Goal: Task Accomplishment & Management: Manage account settings

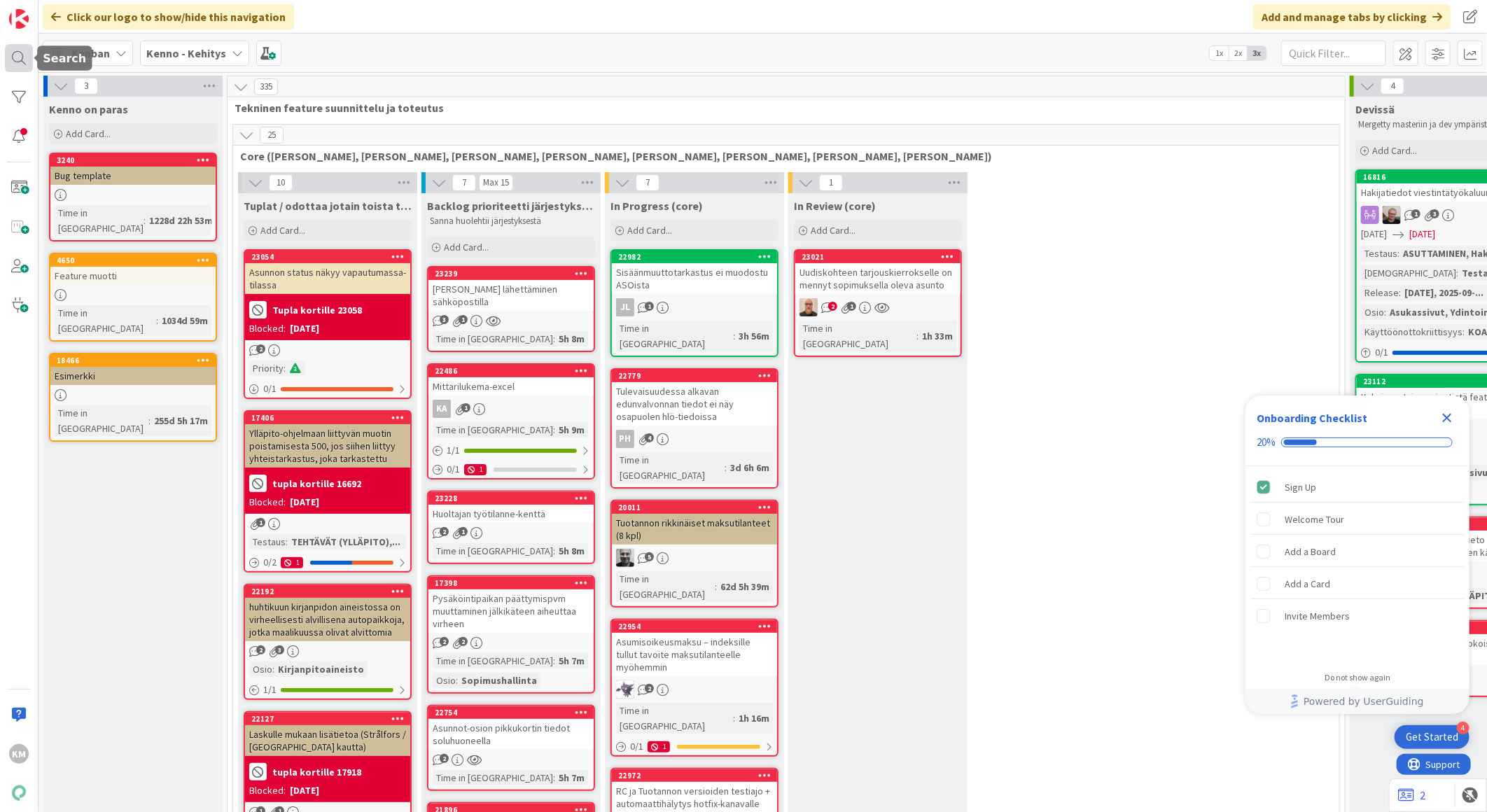
click at [23, 49] on div at bounding box center [19, 58] width 28 height 28
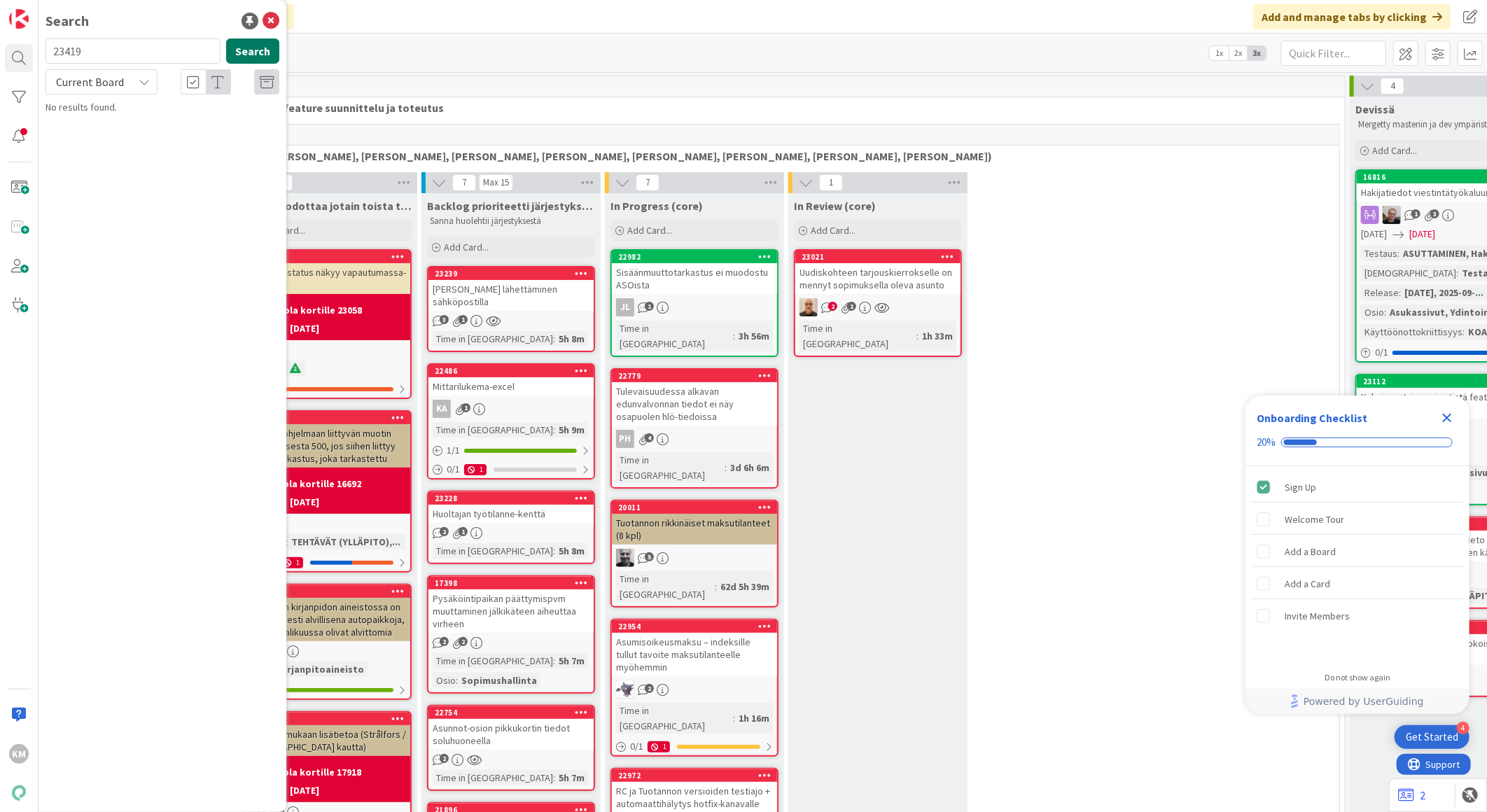
type input "23419"
click at [256, 55] on button "Search" at bounding box center [253, 51] width 53 height 26
click at [145, 79] on icon at bounding box center [144, 81] width 11 height 11
click at [116, 145] on span "All Boards" at bounding box center [125, 140] width 146 height 21
click at [238, 52] on button "Search" at bounding box center [253, 51] width 53 height 26
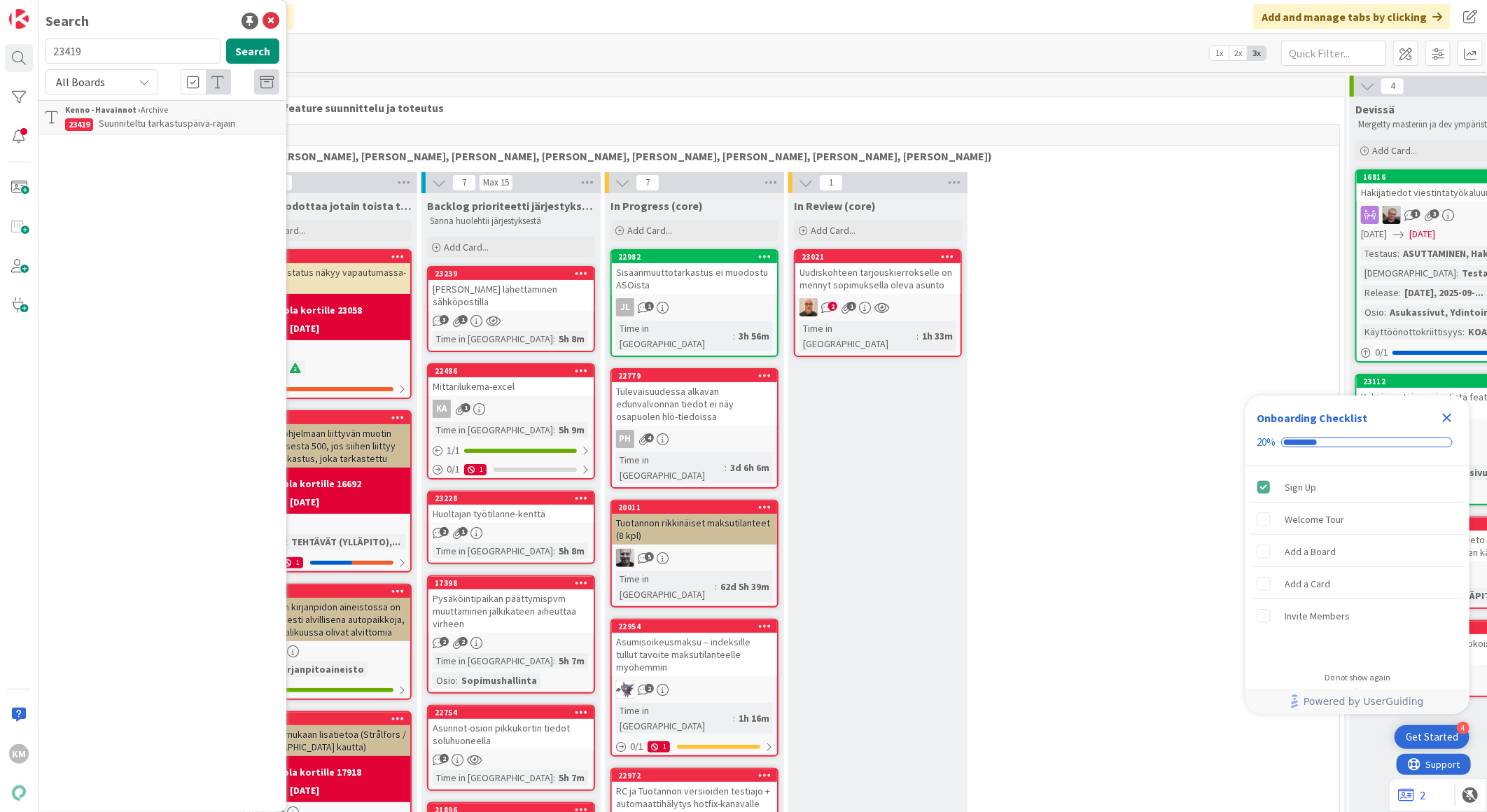
click at [159, 120] on span "Suunniteltu tarkastuspäivä-rajain" at bounding box center [167, 123] width 137 height 12
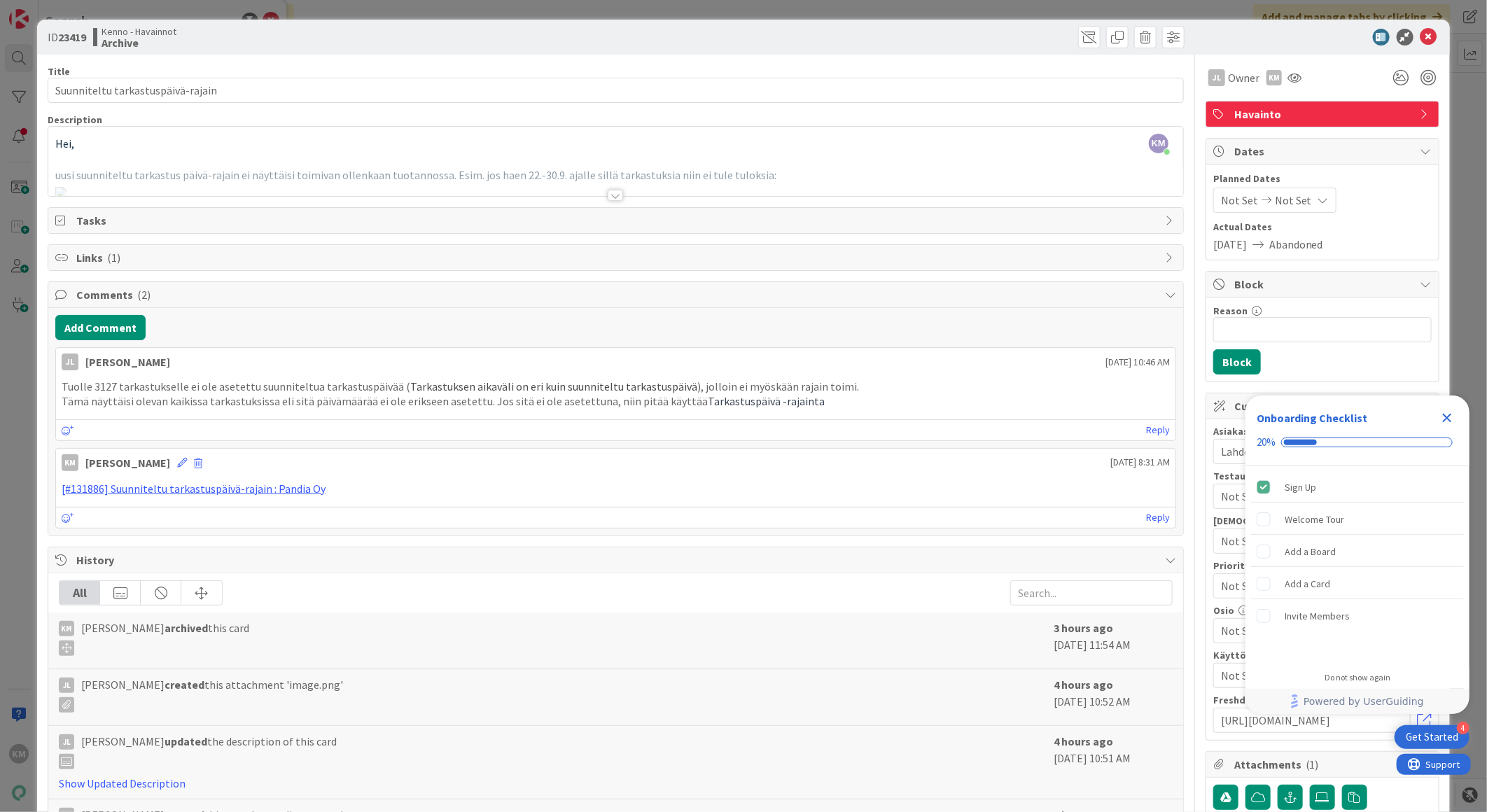
click at [608, 199] on div at bounding box center [615, 195] width 15 height 11
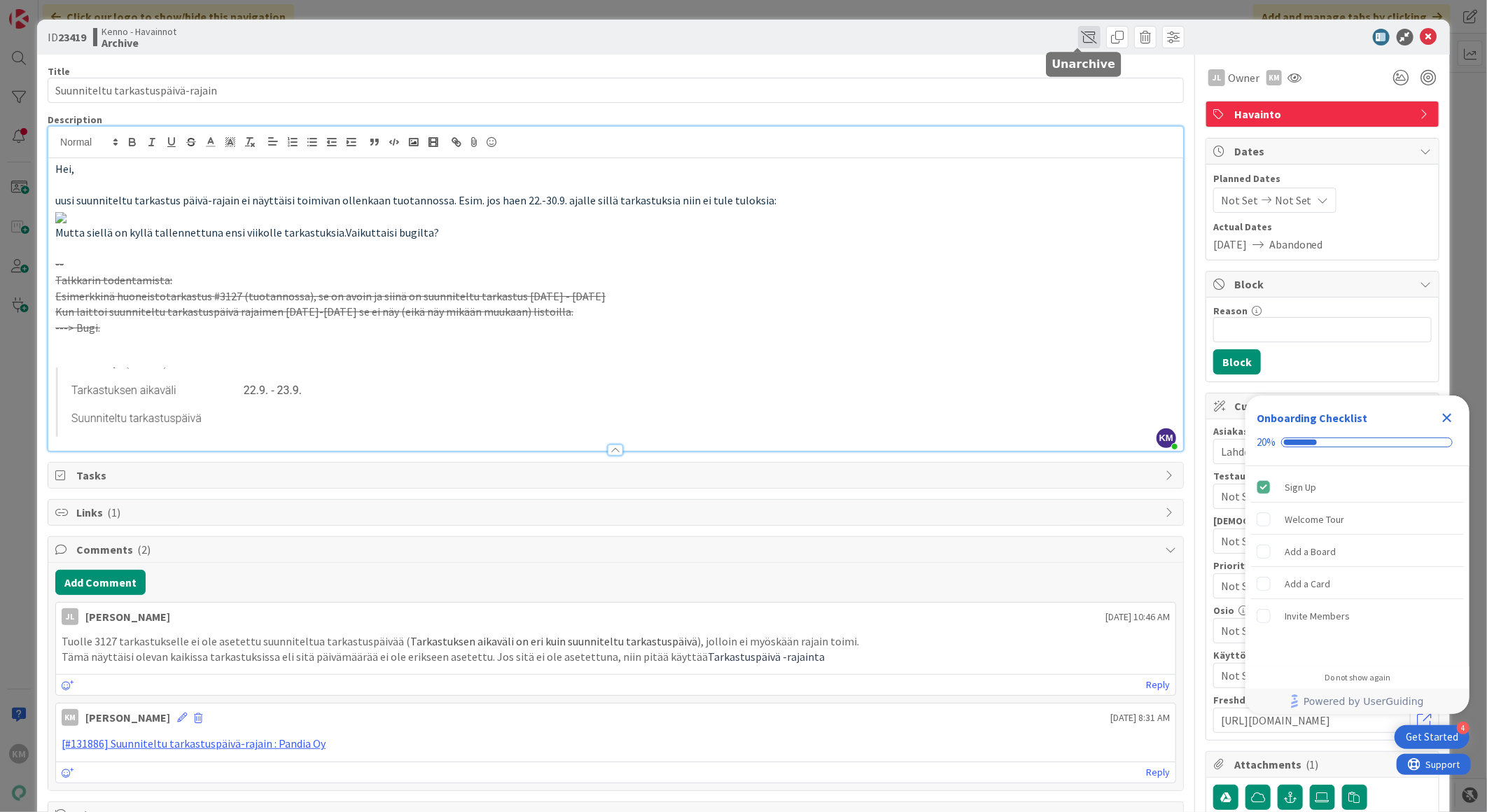
click at [1078, 38] on span at bounding box center [1089, 36] width 22 height 22
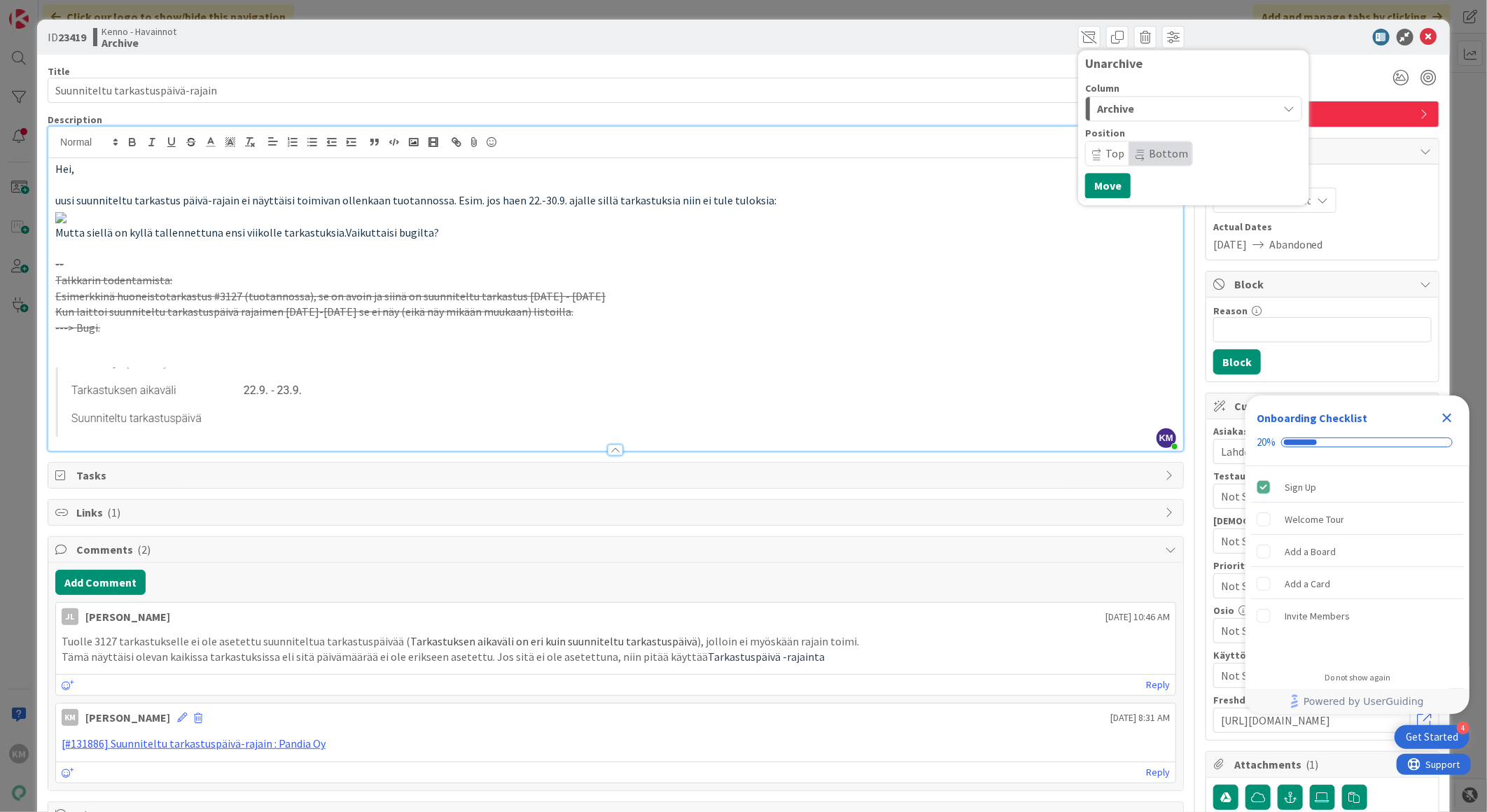
click at [1186, 105] on div "Archive" at bounding box center [1186, 108] width 185 height 22
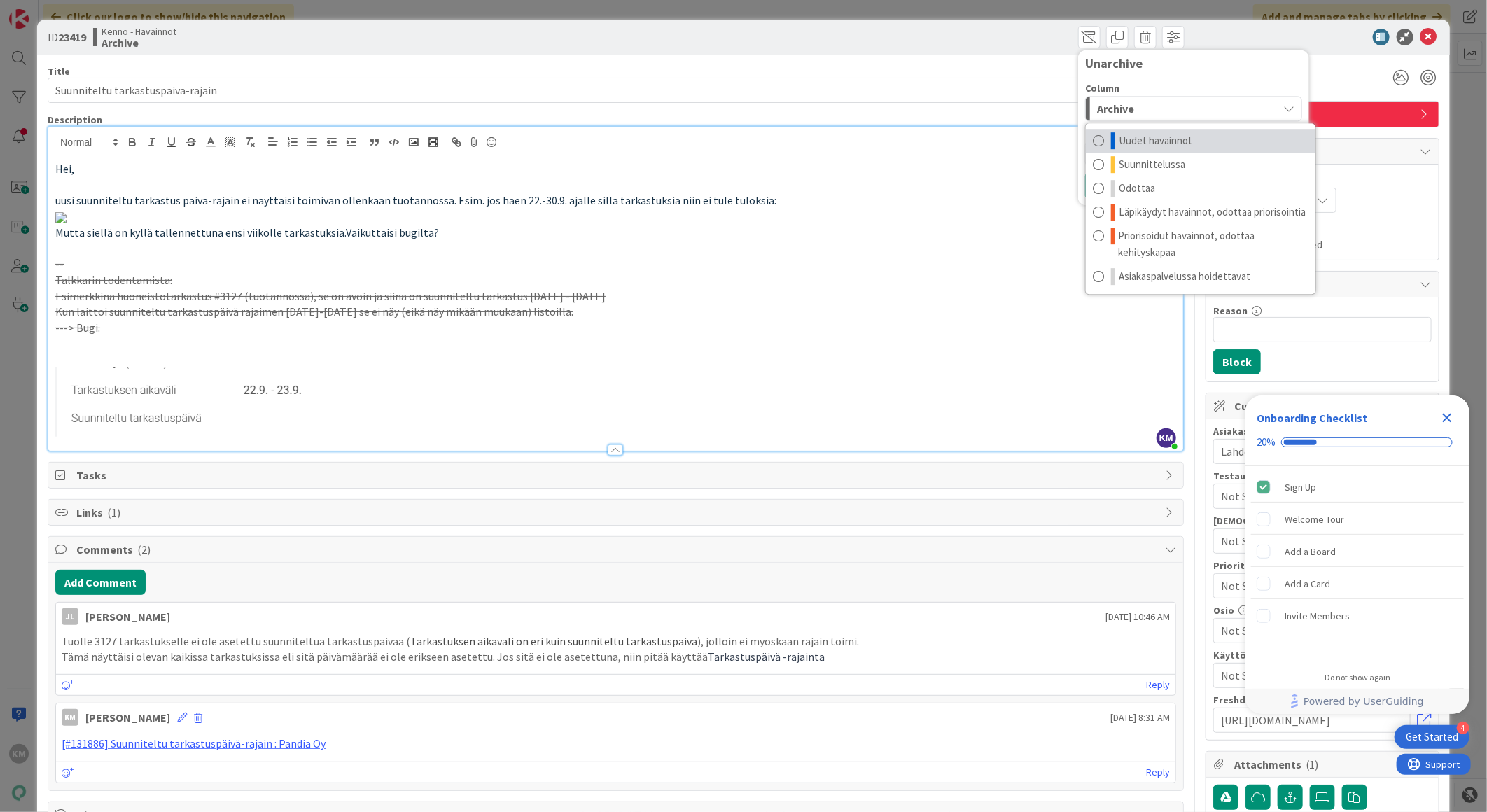
click at [1174, 139] on span "Uudet havainnot" at bounding box center [1155, 140] width 73 height 17
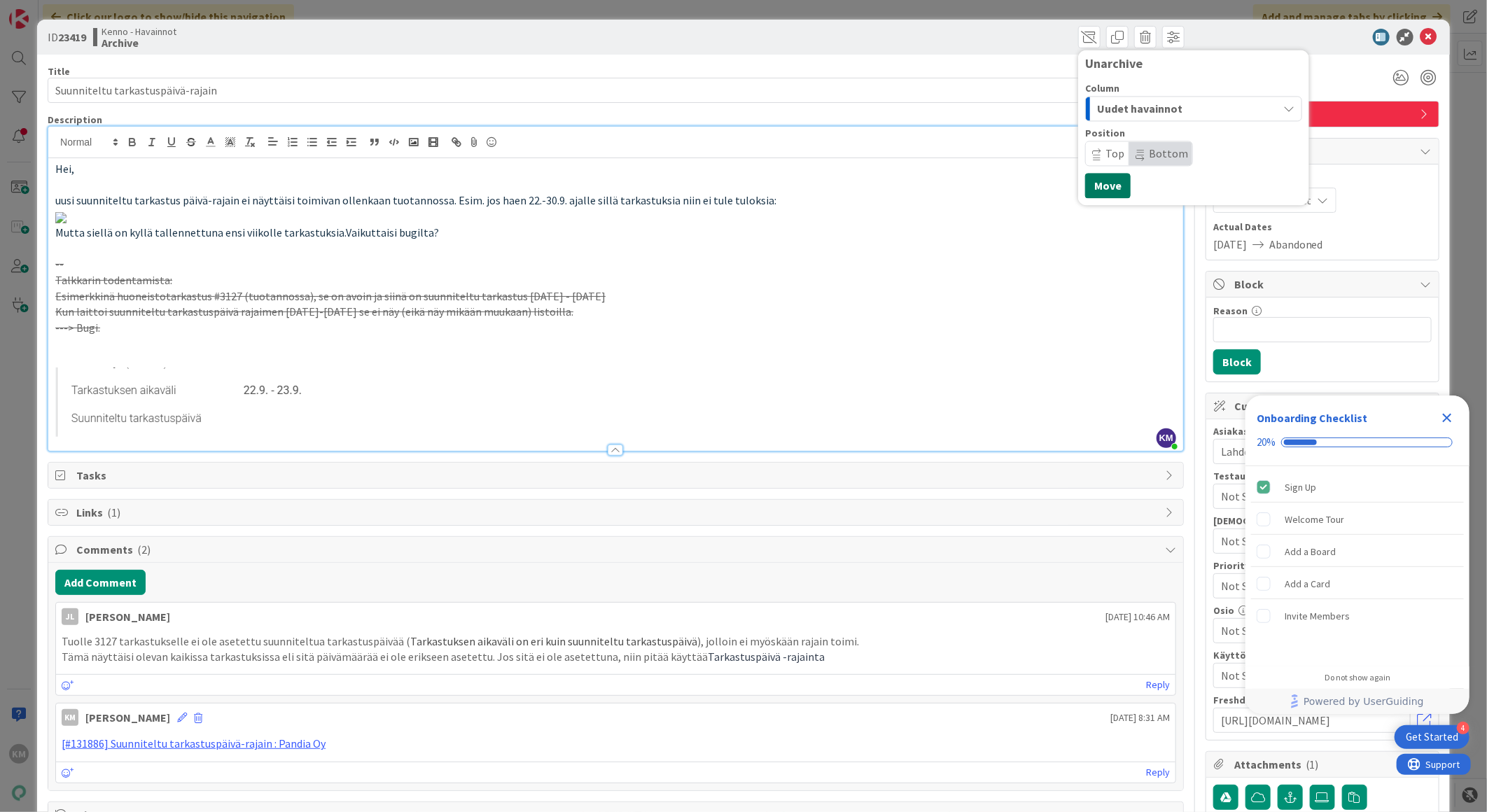
click at [1103, 191] on button "Move" at bounding box center [1108, 185] width 46 height 26
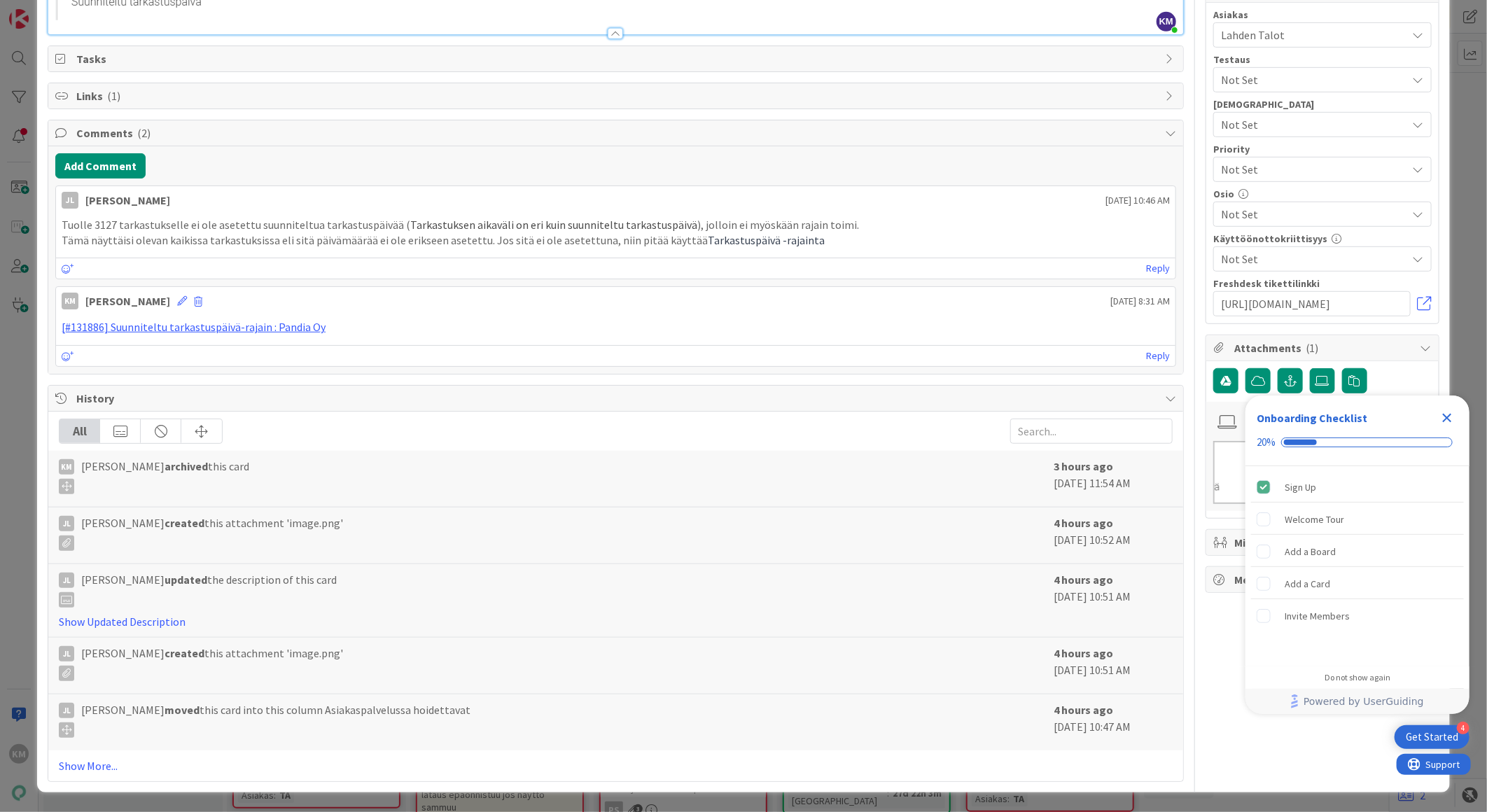
scroll to position [778, 0]
click at [127, 178] on button "Add Comment" at bounding box center [101, 166] width 90 height 26
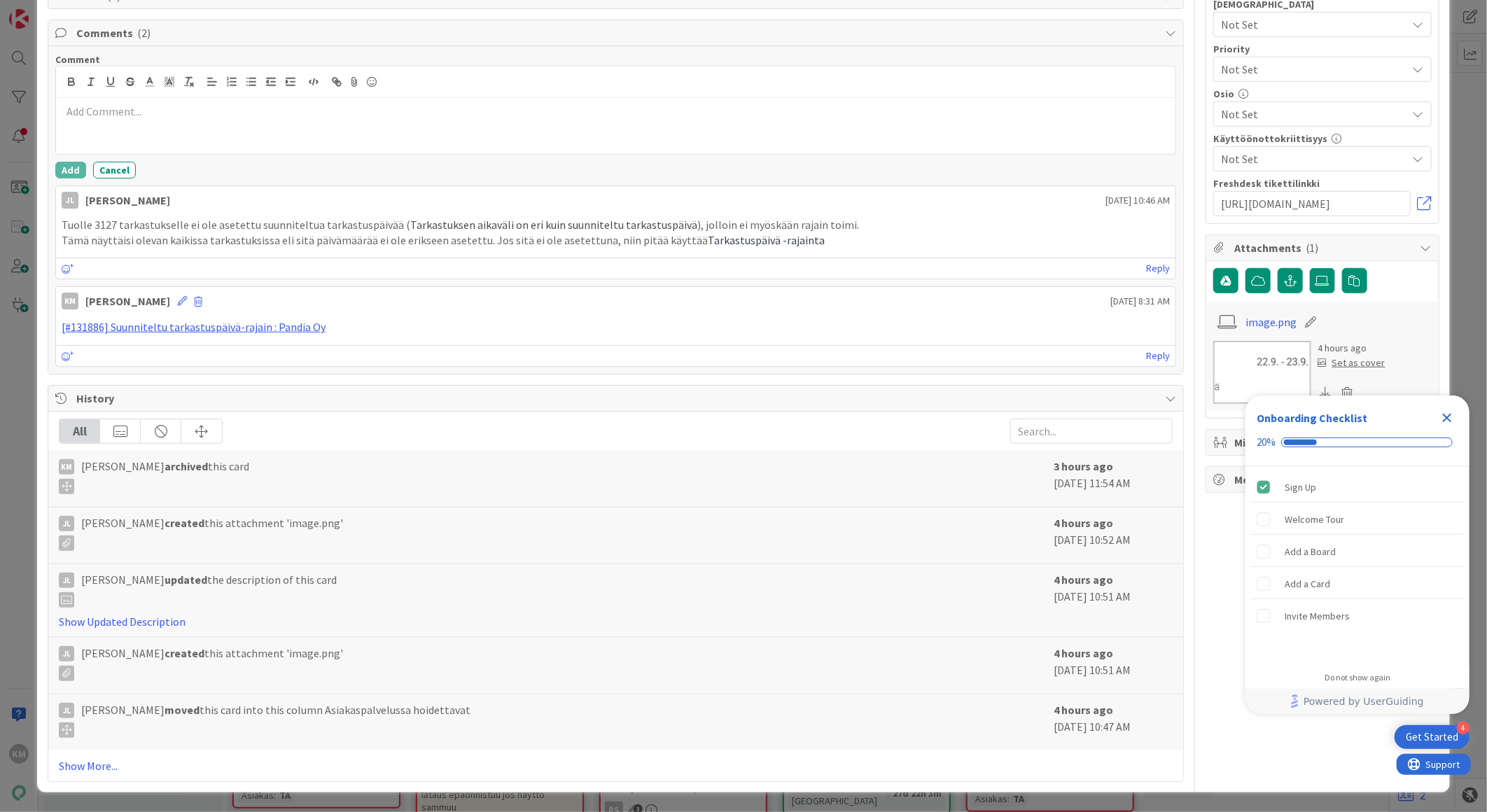
click at [159, 120] on p at bounding box center [615, 111] width 1108 height 16
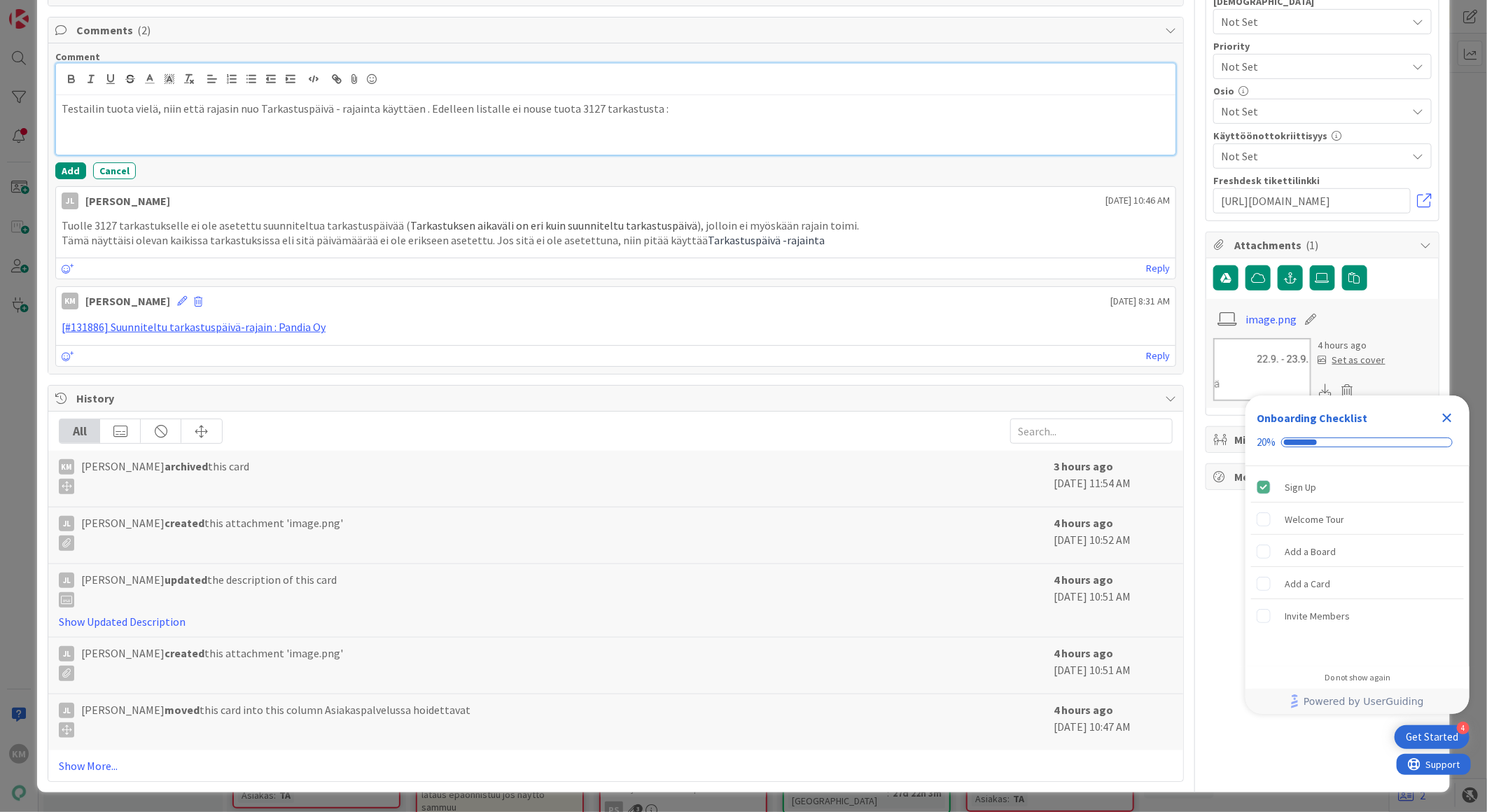
click at [89, 133] on p at bounding box center [615, 124] width 1108 height 16
click at [1453, 414] on icon "Close Checklist" at bounding box center [1447, 417] width 17 height 17
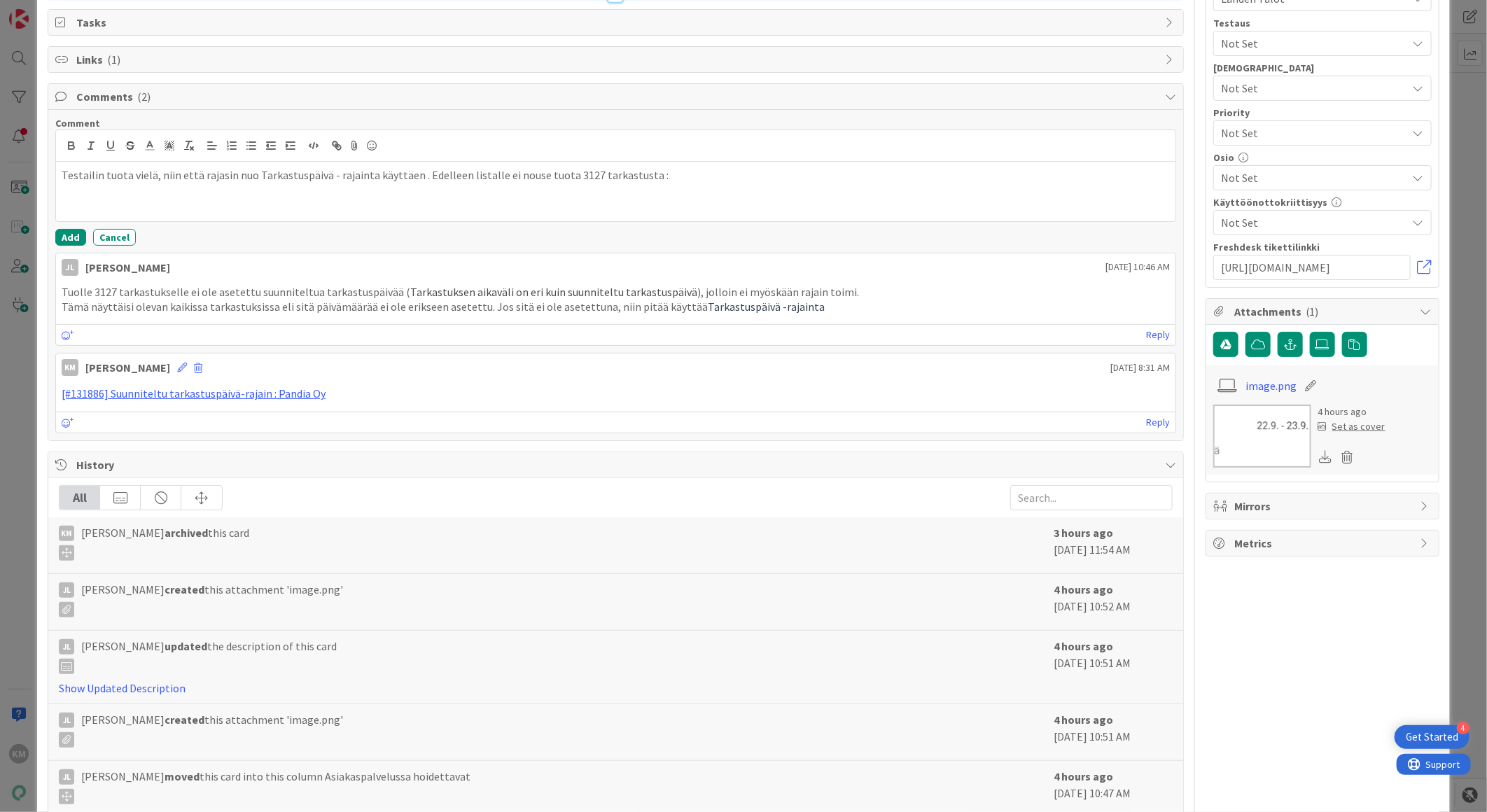
scroll to position [621, 0]
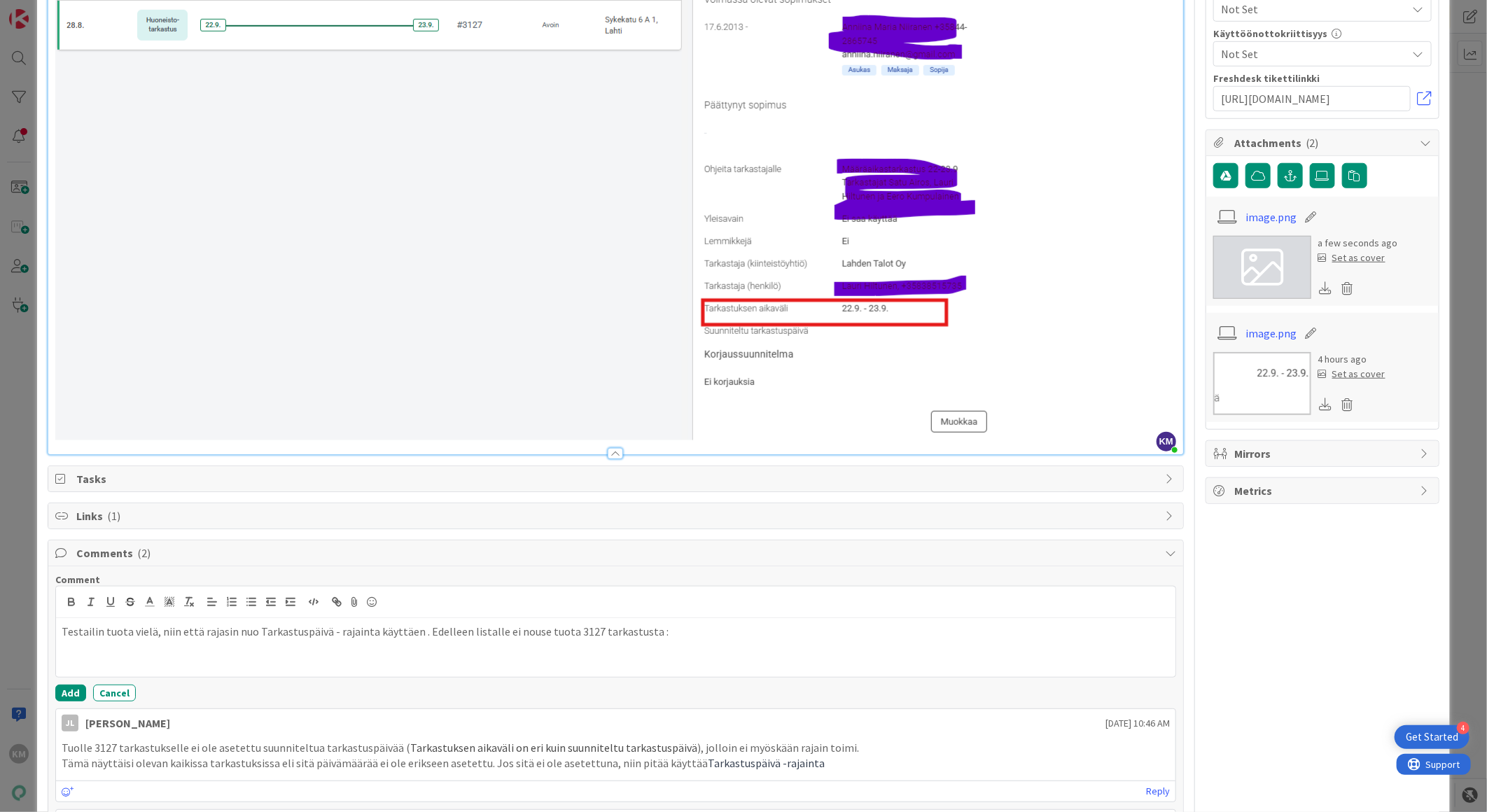
click at [152, 425] on img at bounding box center [523, 160] width 935 height 561
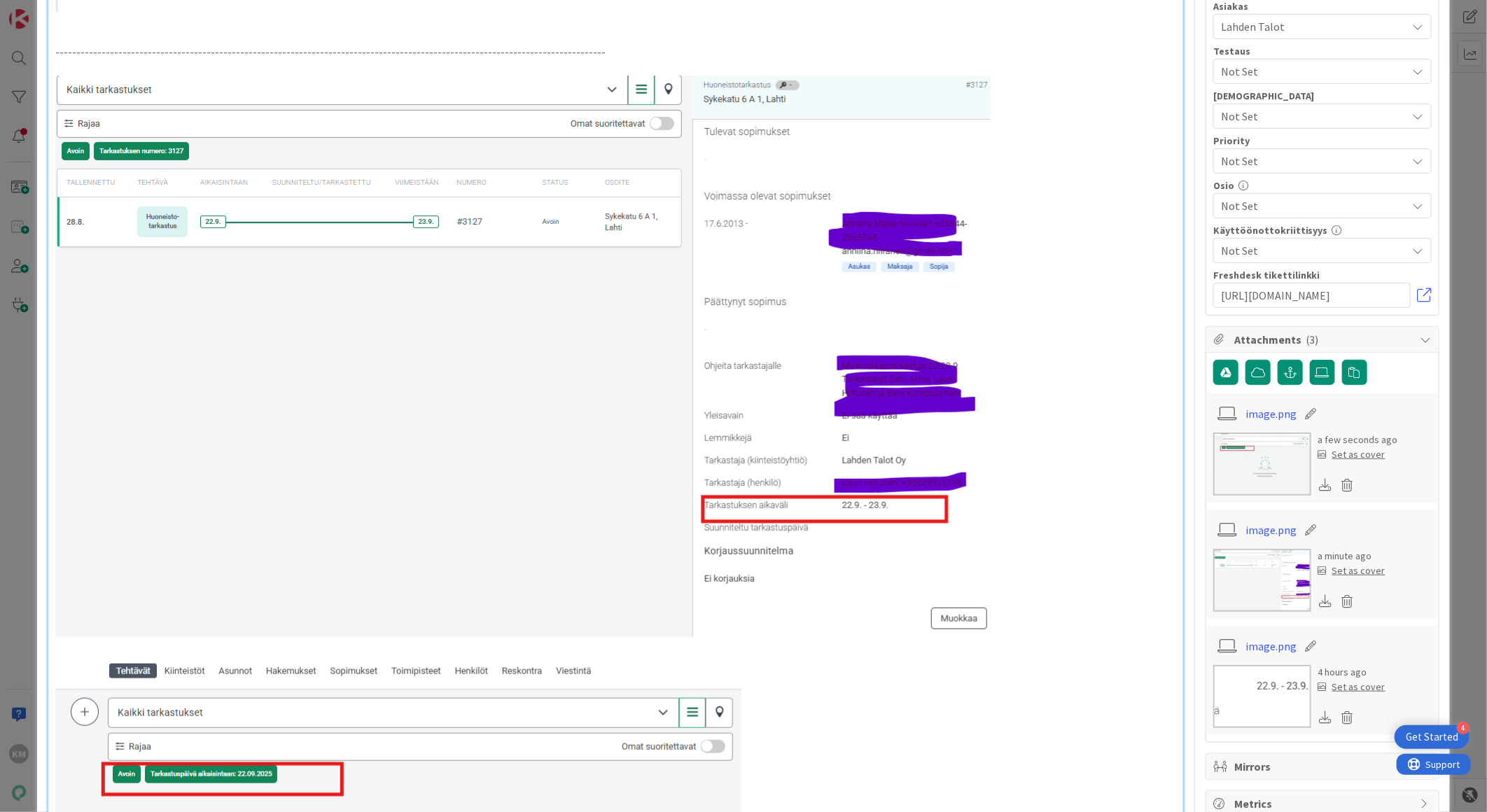
scroll to position [388, 0]
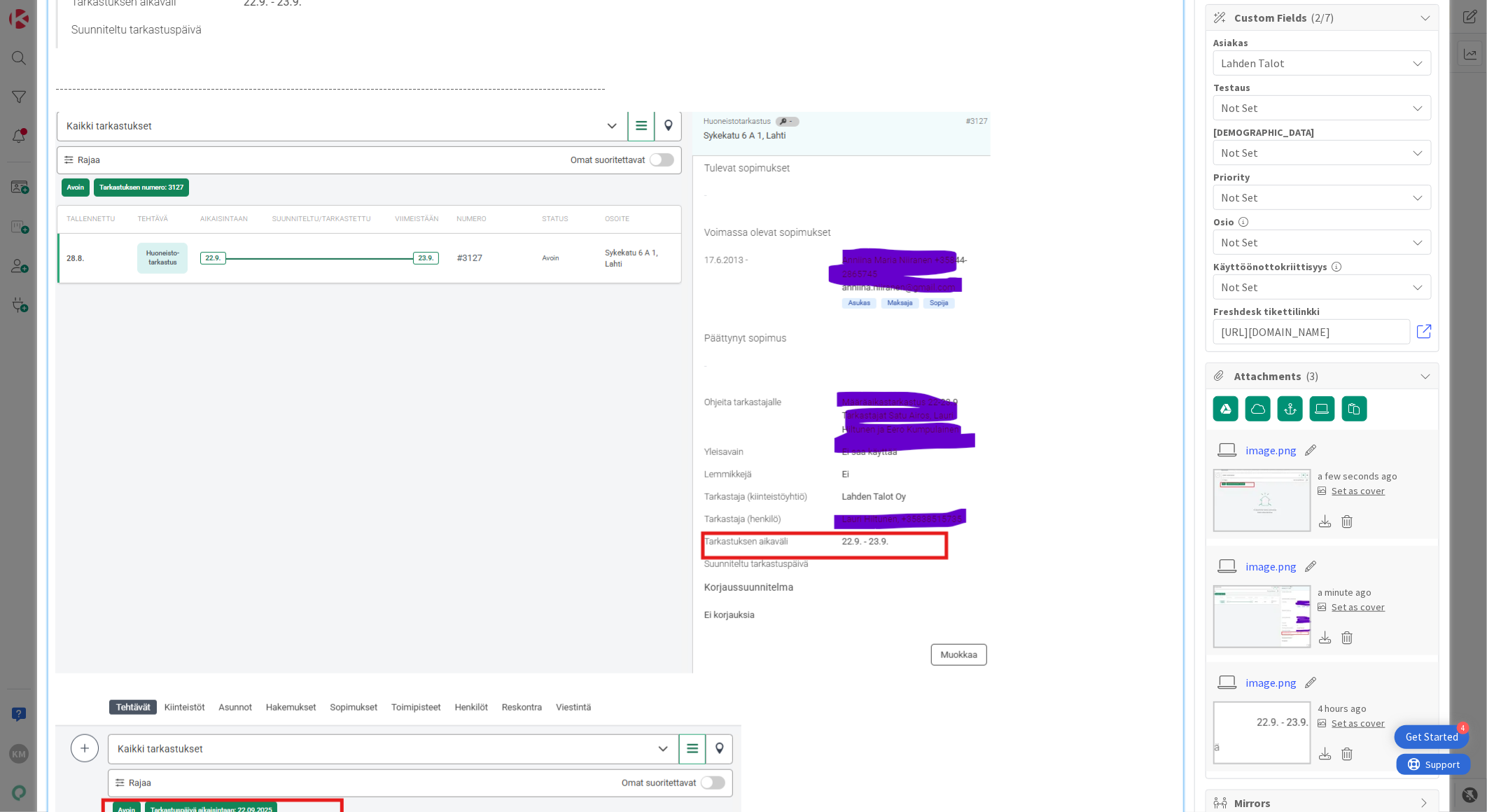
click at [563, 96] on p "-------------------------------------------------------------------------------…" at bounding box center [616, 88] width 1121 height 16
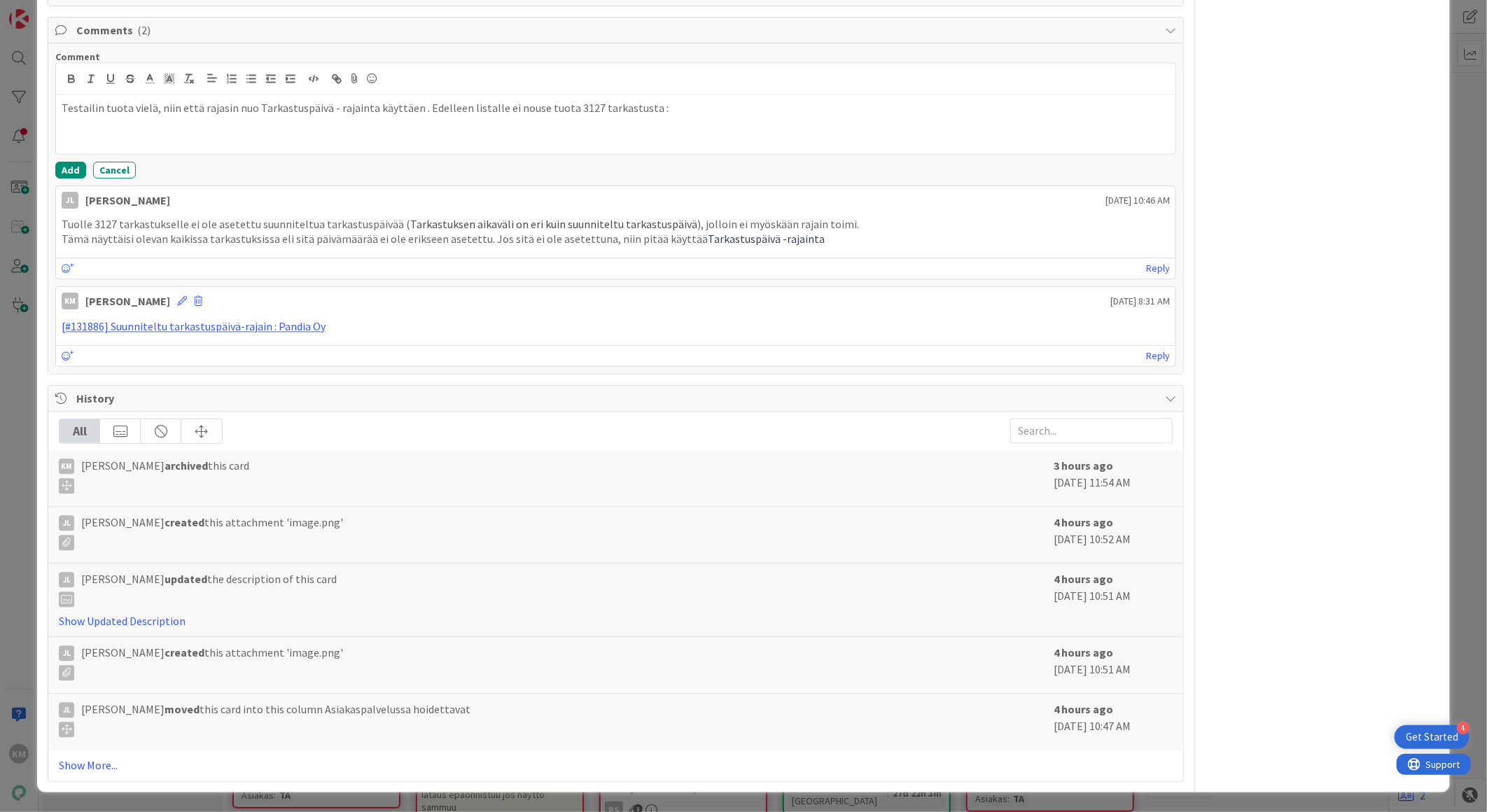
scroll to position [1710, 0]
click at [657, 117] on p "Testailin tuota vielä, niin että rajasin nuo Tarkastuspäivä - rajainta käyttäen…" at bounding box center [615, 109] width 1108 height 16
click at [69, 178] on button "Add" at bounding box center [71, 169] width 31 height 17
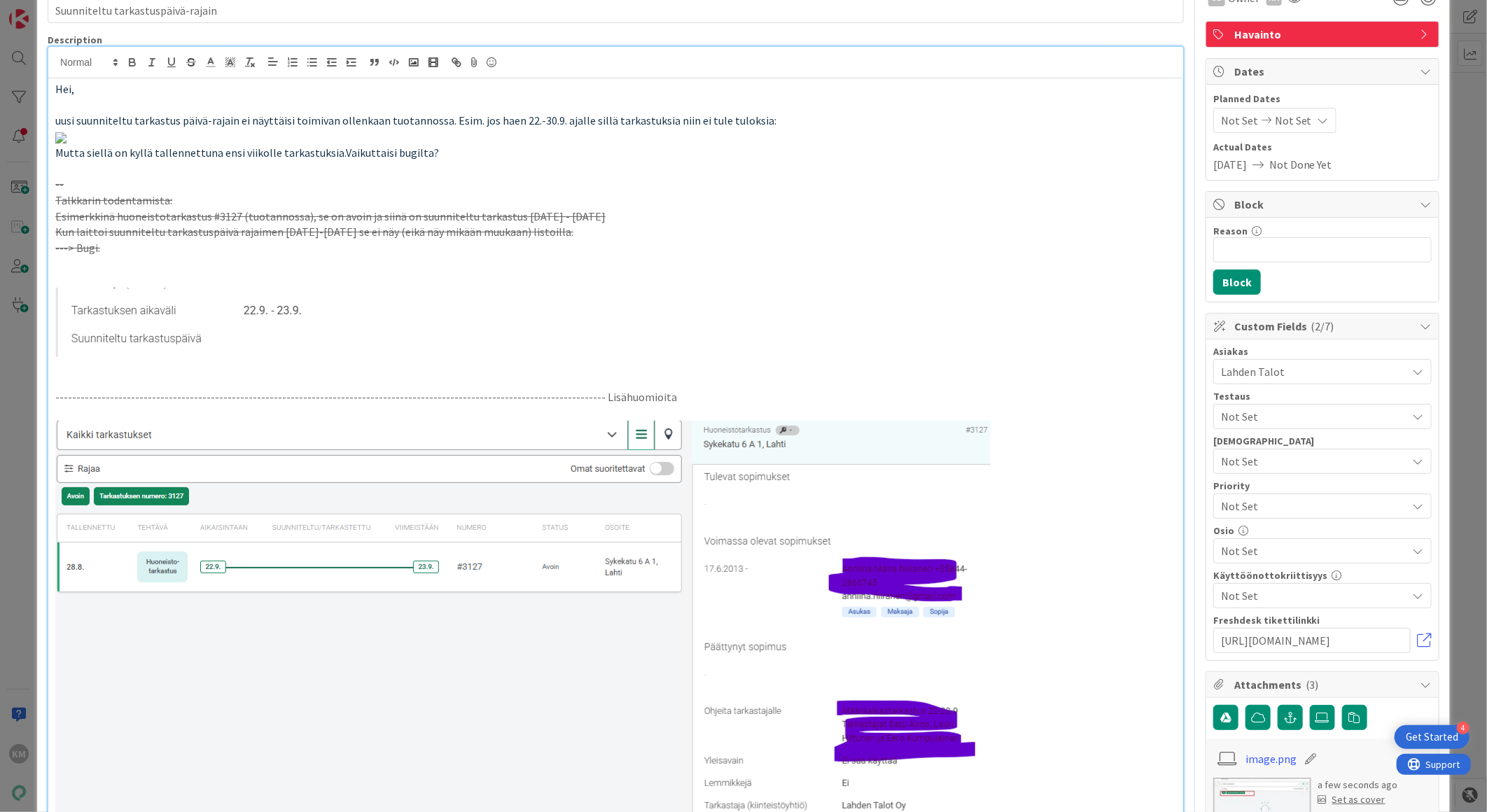
scroll to position [0, 0]
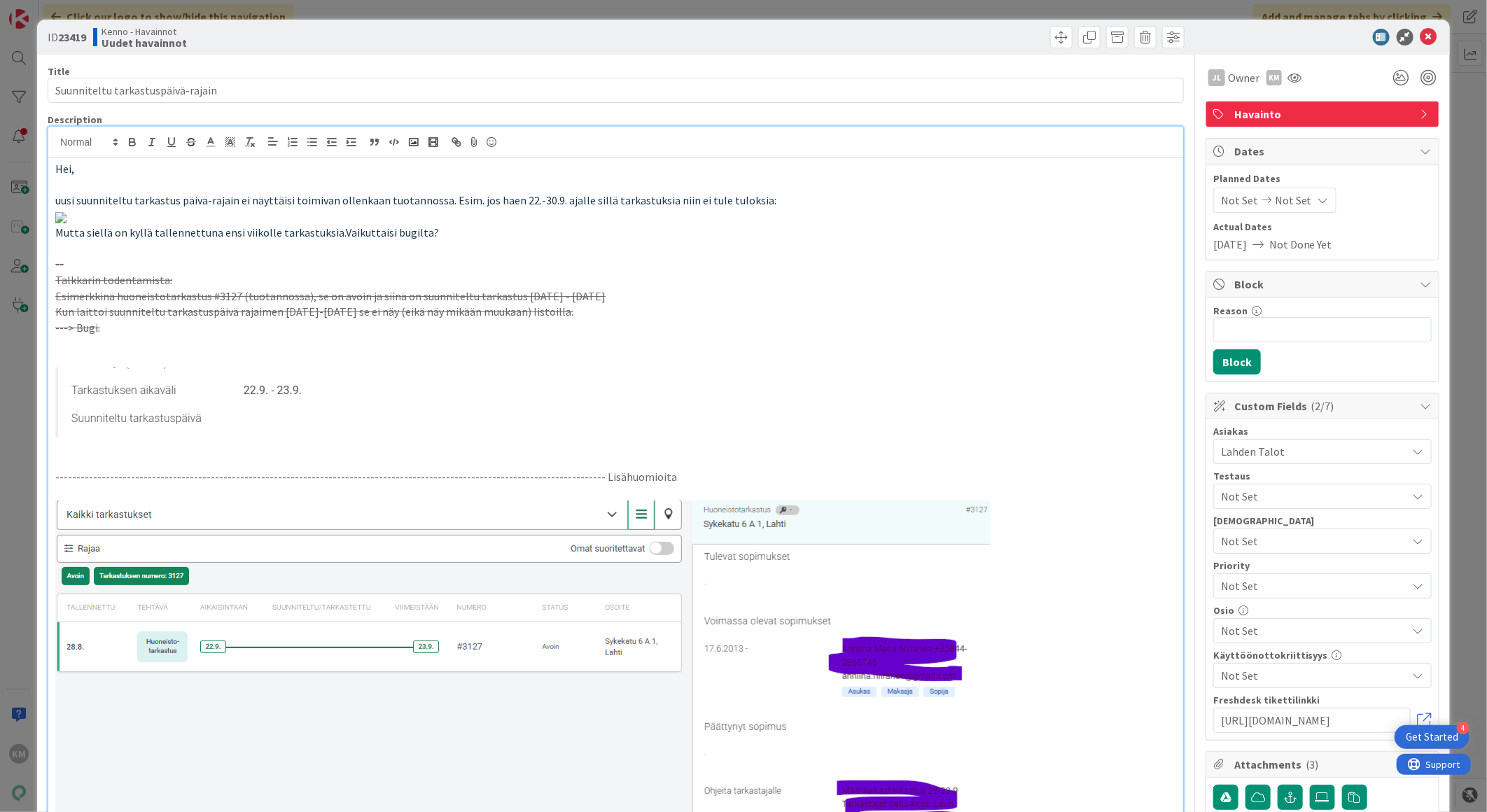
click at [79, 39] on b "23419" at bounding box center [72, 37] width 28 height 14
click at [79, 36] on b "23419" at bounding box center [72, 37] width 28 height 14
copy b "23419"
click at [1421, 34] on icon at bounding box center [1429, 37] width 17 height 17
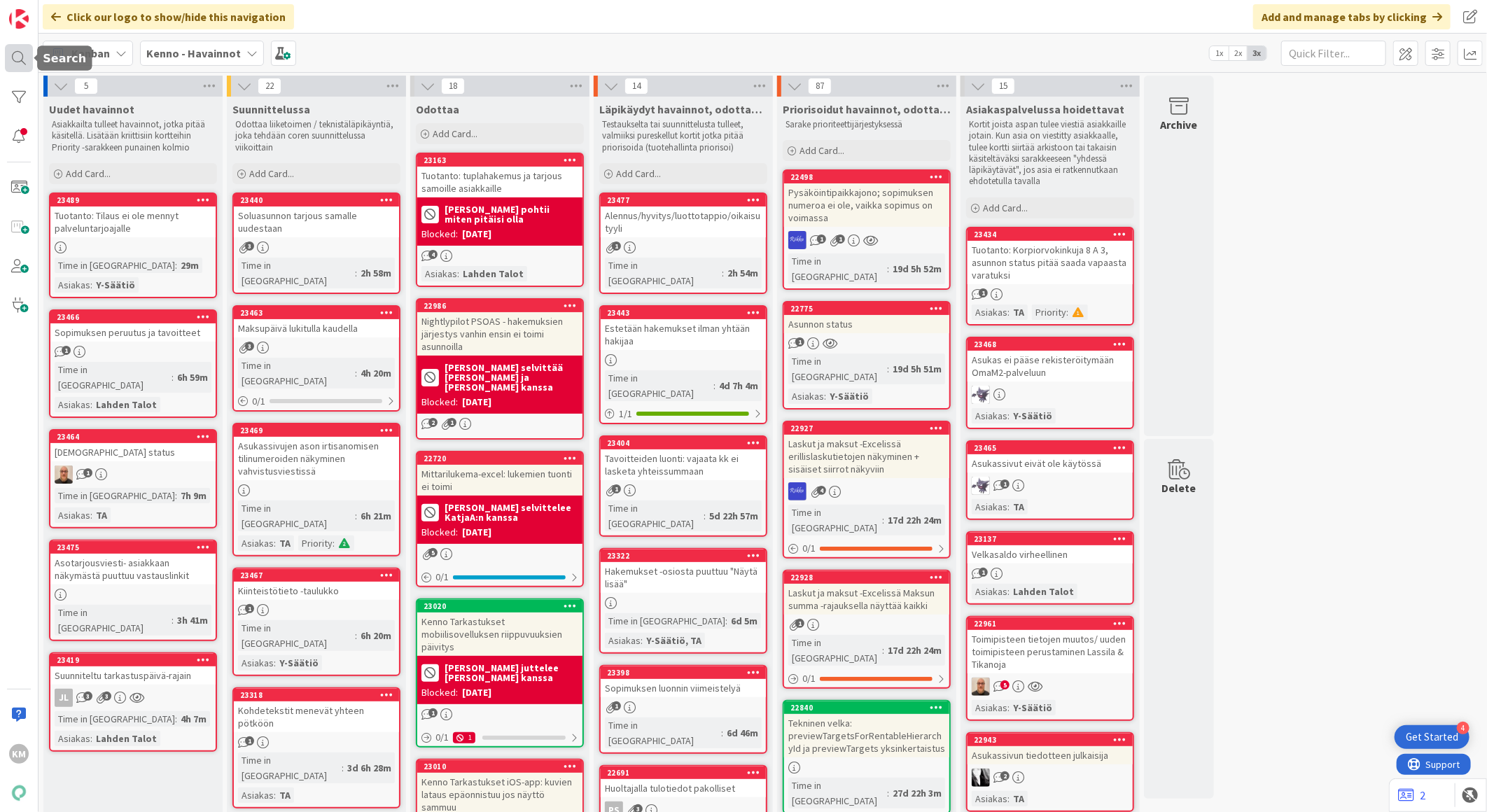
click at [11, 48] on div at bounding box center [19, 58] width 28 height 28
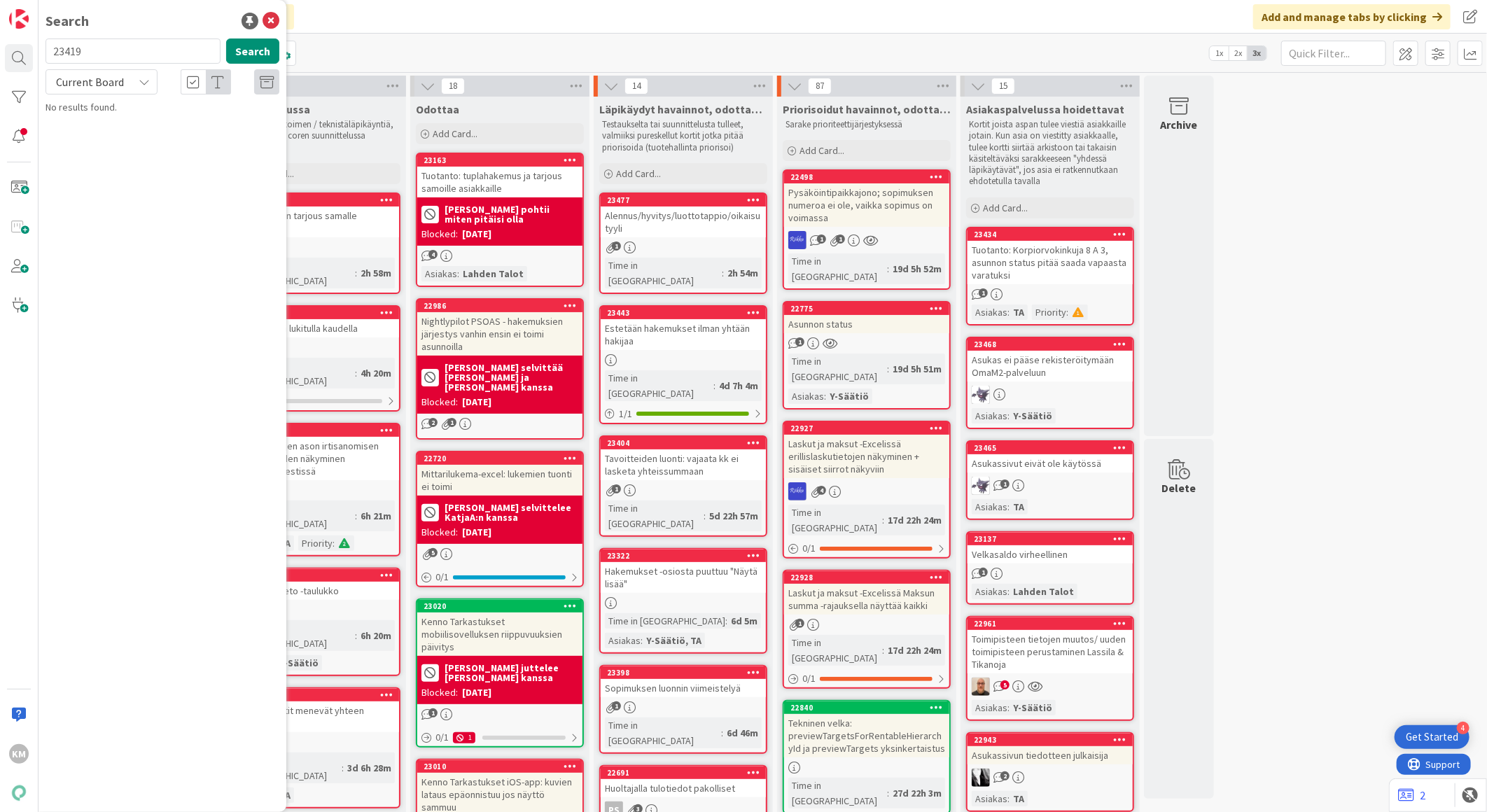
drag, startPoint x: 125, startPoint y: 50, endPoint x: 79, endPoint y: 49, distance: 46.0
click at [79, 49] on input "23419" at bounding box center [133, 51] width 175 height 26
drag, startPoint x: 98, startPoint y: 49, endPoint x: 21, endPoint y: 49, distance: 77.0
click at [19, 49] on div "KM Search 23419 Search Current Board No results found." at bounding box center [19, 406] width 39 height 812
type input "22758"
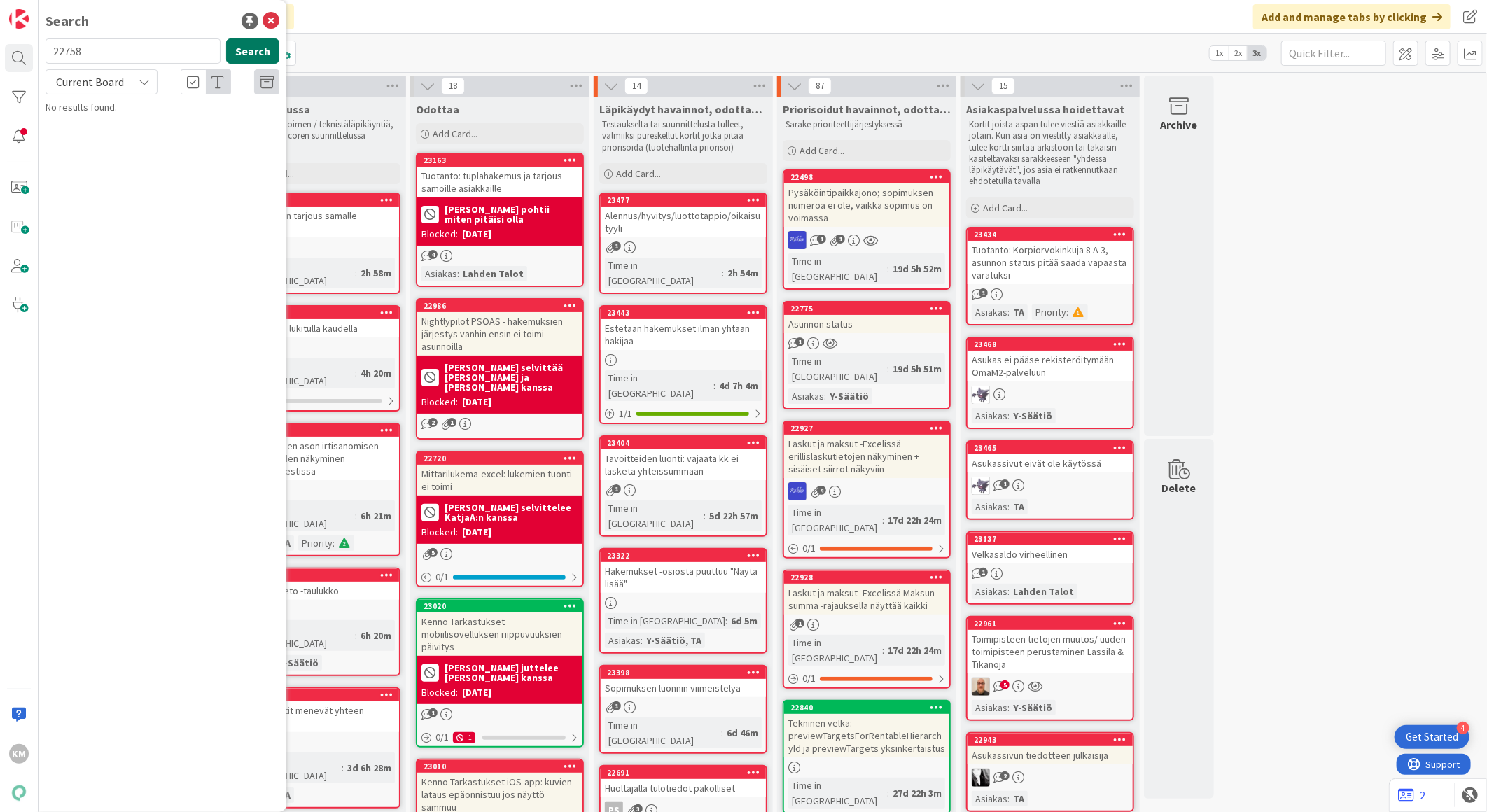
click at [252, 50] on button "Search" at bounding box center [253, 51] width 53 height 26
click at [0, 35] on html "4 Get Started KM Search 22758 Search Current Board Kenno - Havainnot › Odottaa …" at bounding box center [744, 406] width 1487 height 812
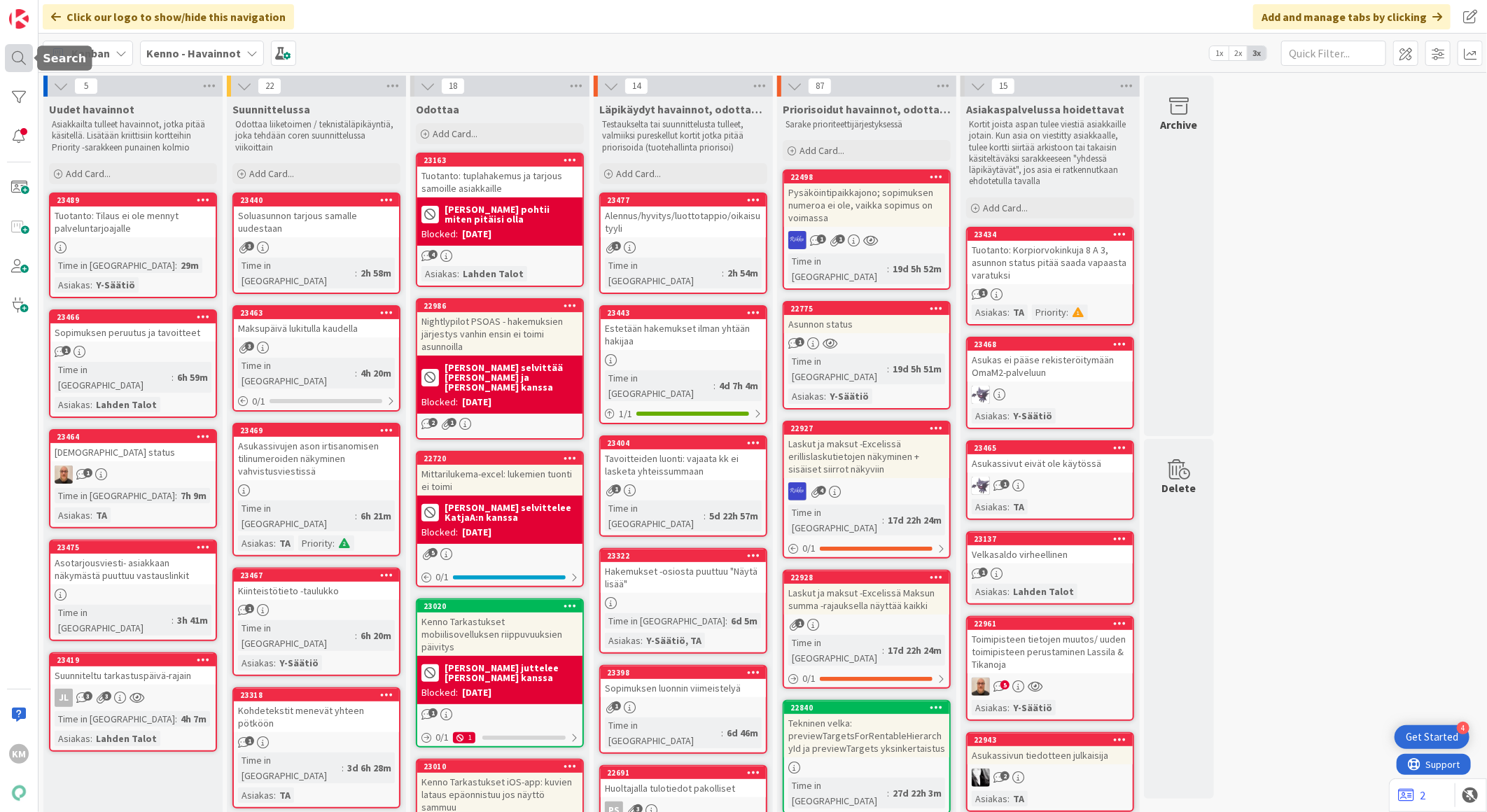
click at [22, 57] on div at bounding box center [19, 58] width 28 height 28
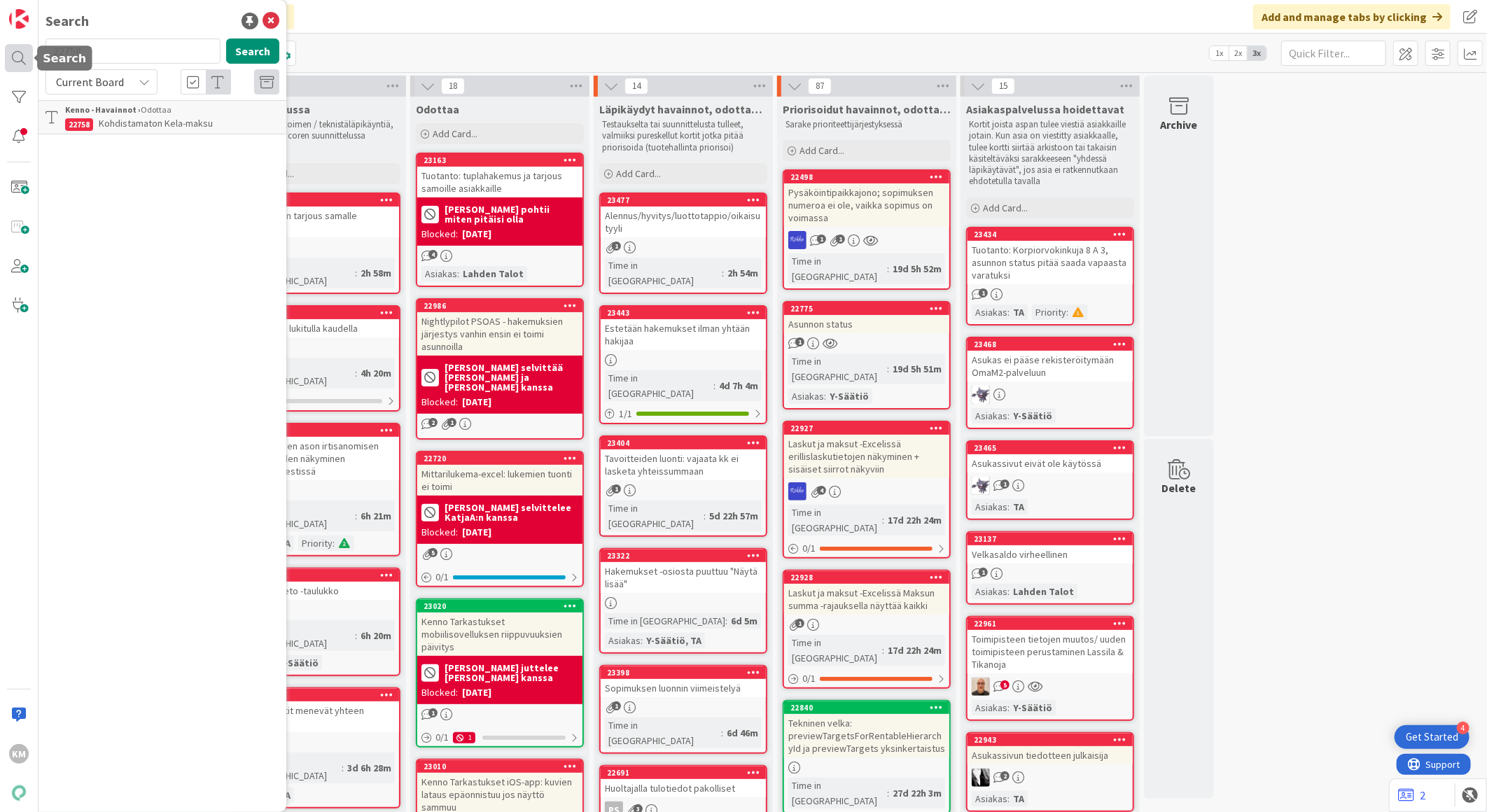
drag, startPoint x: 87, startPoint y: 59, endPoint x: 29, endPoint y: 49, distance: 58.9
click at [29, 49] on div "KM Search 22758 Search Current Board Kenno - Havainnot › Odottaa 22758 Kohdista…" at bounding box center [19, 406] width 39 height 812
type input "22775"
click at [271, 17] on icon at bounding box center [270, 20] width 17 height 17
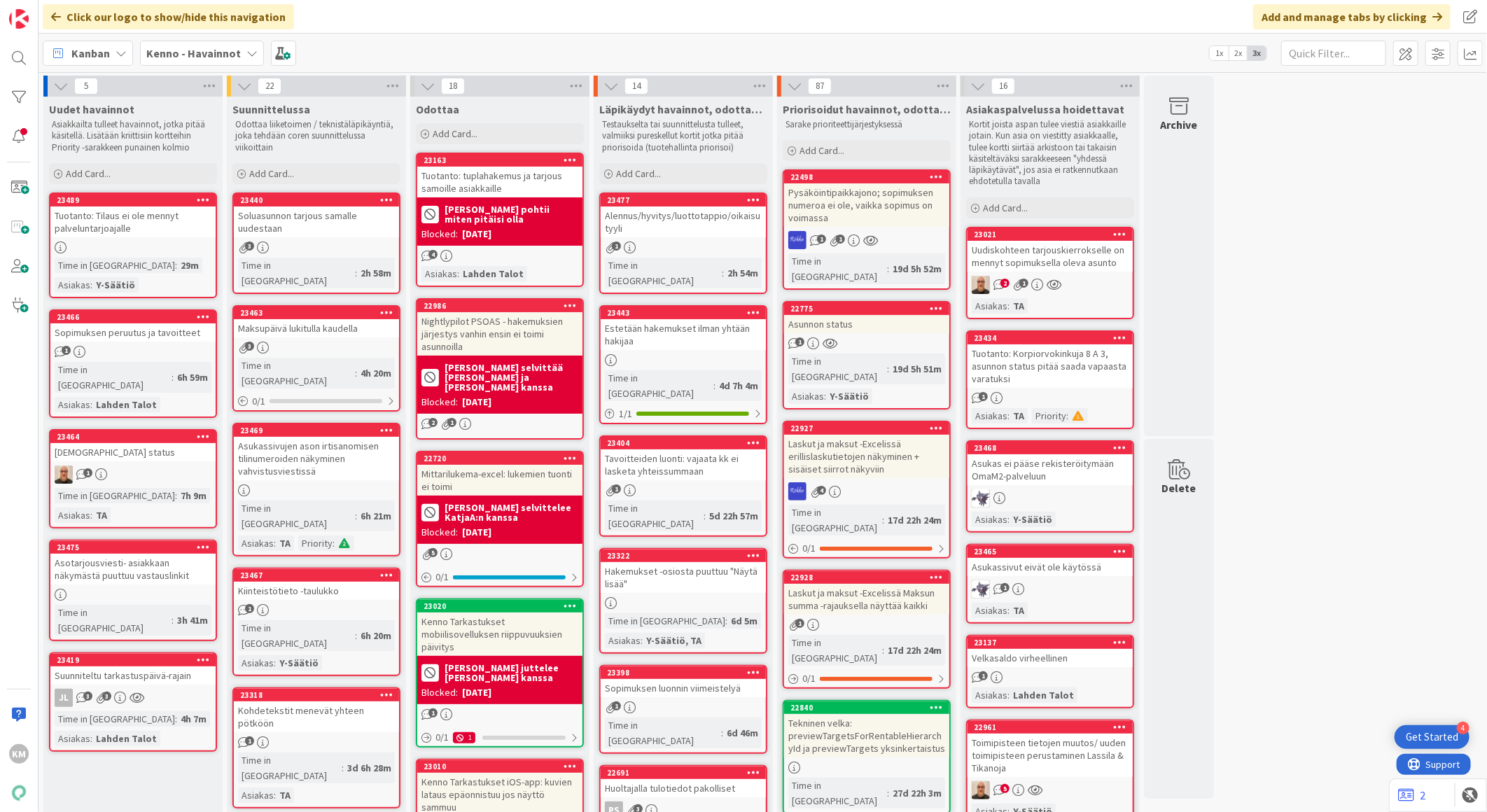
click at [1074, 261] on div "Uudiskohteen tarjouskierrokselle on mennyt sopimuksella oleva asunto" at bounding box center [1050, 256] width 165 height 31
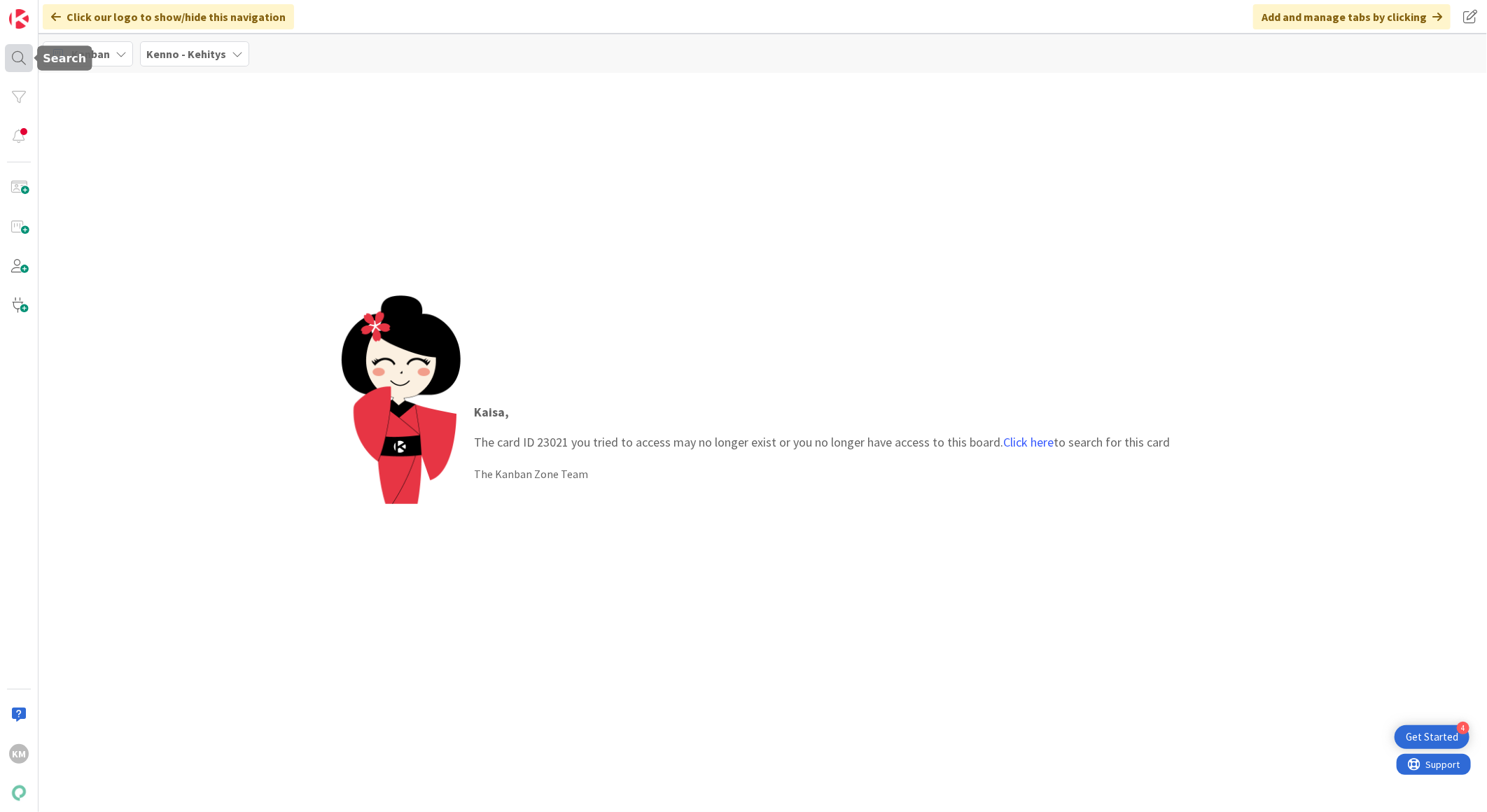
click at [19, 56] on div at bounding box center [19, 58] width 28 height 28
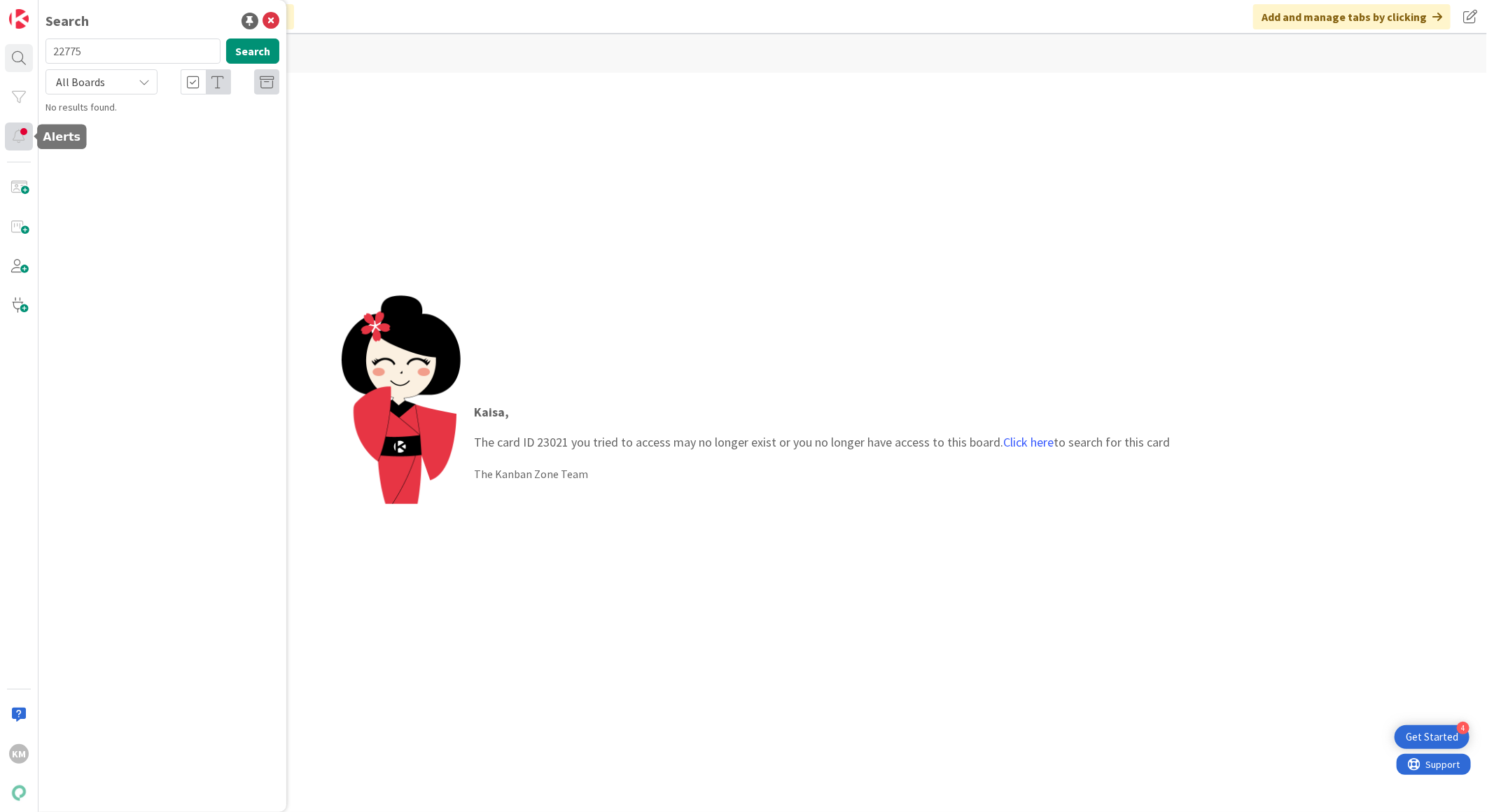
click at [22, 134] on div at bounding box center [19, 137] width 28 height 28
drag, startPoint x: 37, startPoint y: 41, endPoint x: -4, endPoint y: 32, distance: 42.0
click at [0, 32] on html "4 Get Started KM Search 22775 Search All Boards No results found. Click our log…" at bounding box center [744, 406] width 1487 height 812
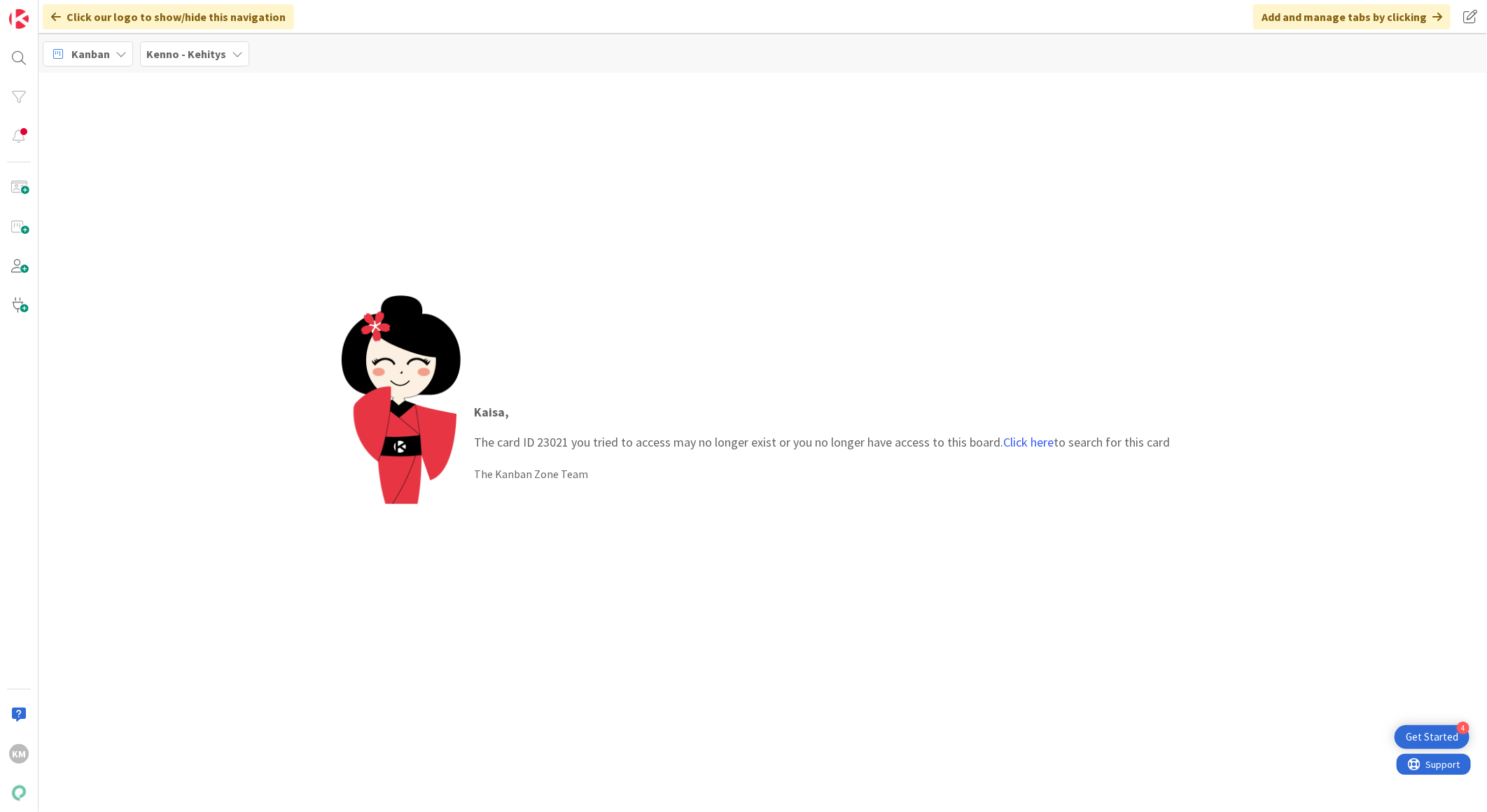
click at [190, 54] on b "Kenno - Kehitys" at bounding box center [186, 54] width 79 height 14
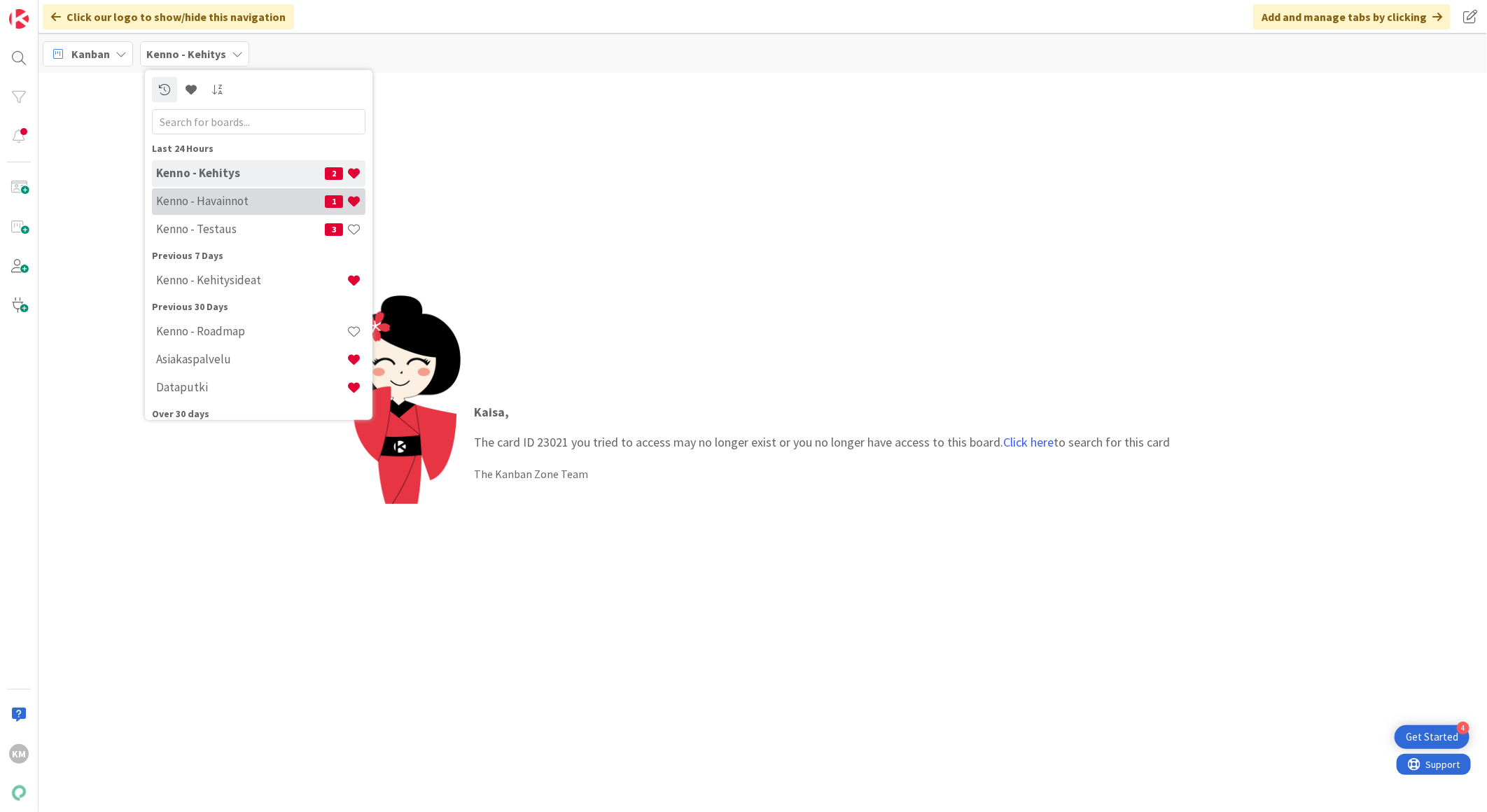
click at [194, 199] on h4 "Kenno - Havainnot" at bounding box center [240, 201] width 169 height 14
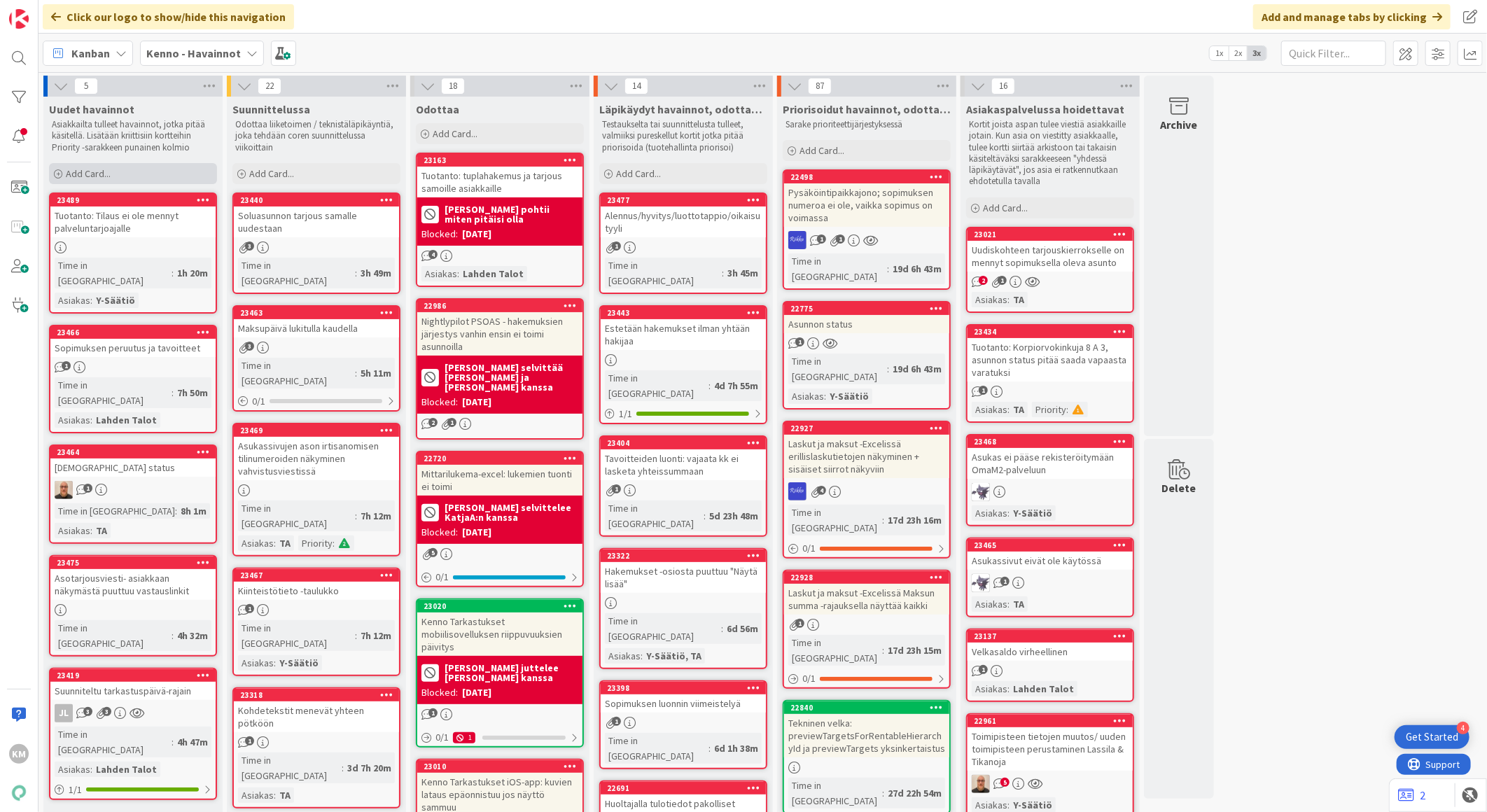
click at [93, 171] on span "Add Card..." at bounding box center [88, 174] width 45 height 12
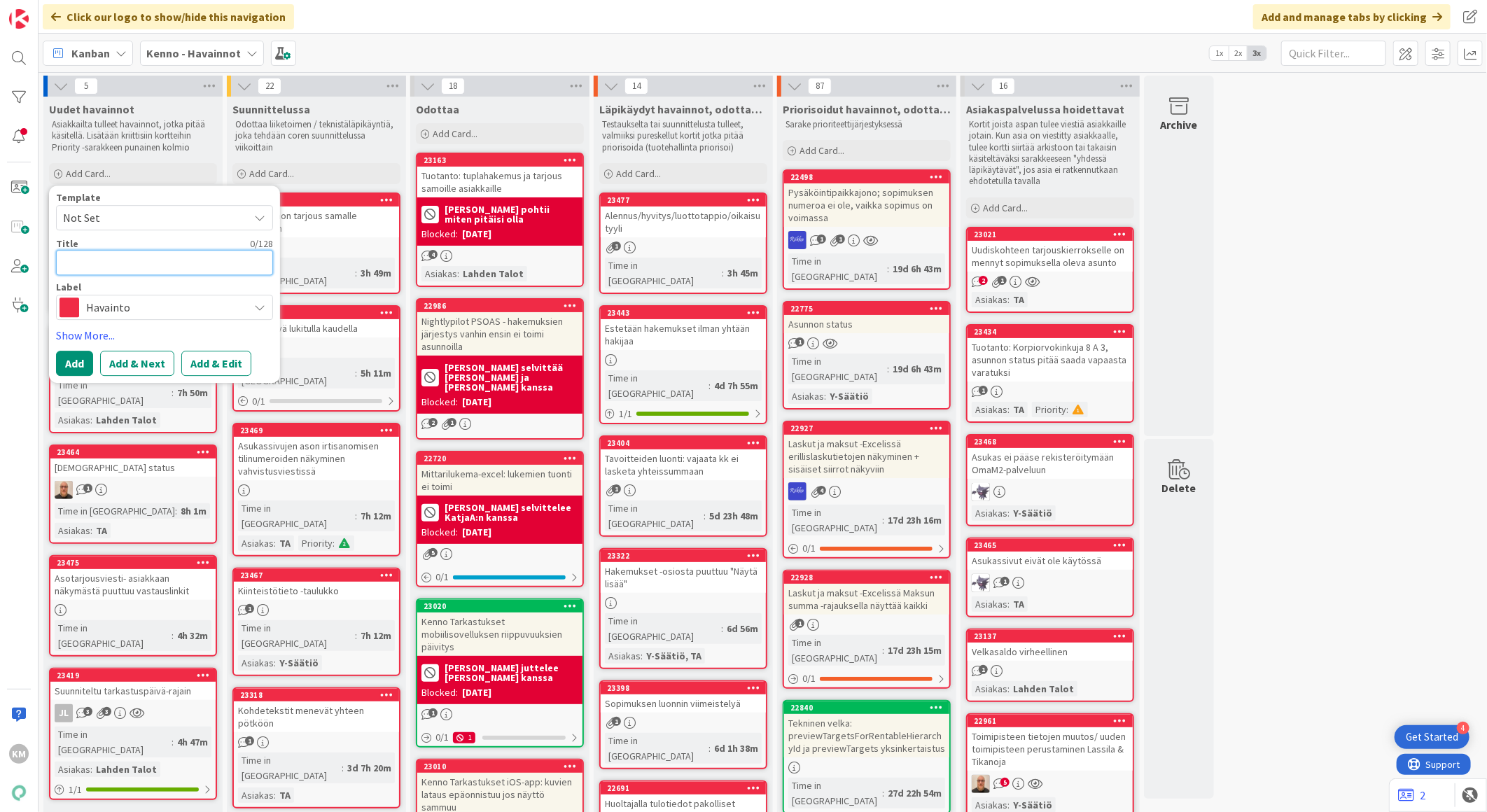
paste textarea "Hylätyksen tarjouksen näkymä"
type textarea "x"
type textarea "Hylätyksen tarjouksen näkymä"
click at [219, 361] on button "Add & Edit" at bounding box center [215, 363] width 70 height 26
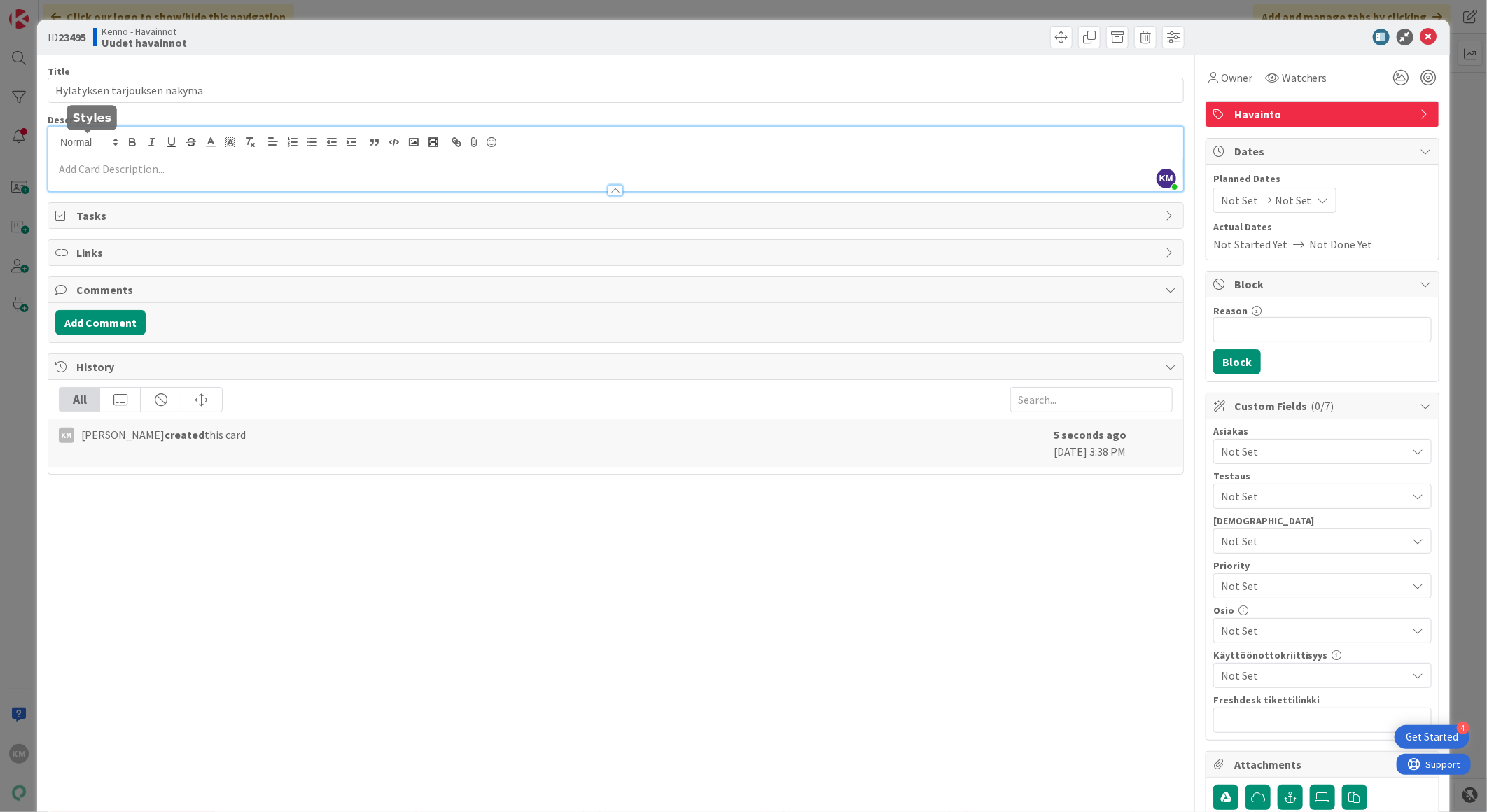
drag, startPoint x: 87, startPoint y: 140, endPoint x: 69, endPoint y: 170, distance: 35.0
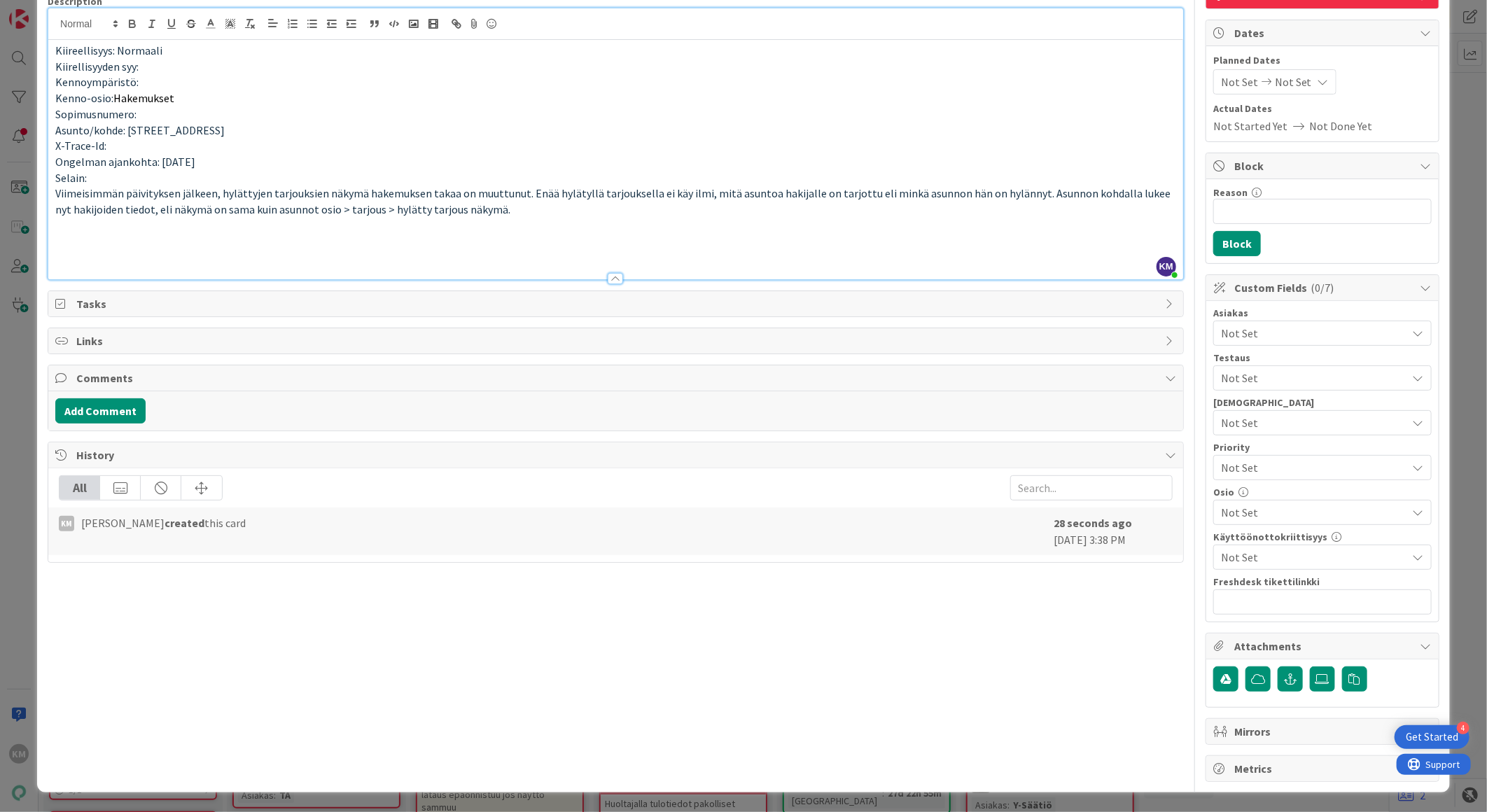
scroll to position [560, 0]
click at [120, 424] on button "Add Comment" at bounding box center [101, 410] width 90 height 26
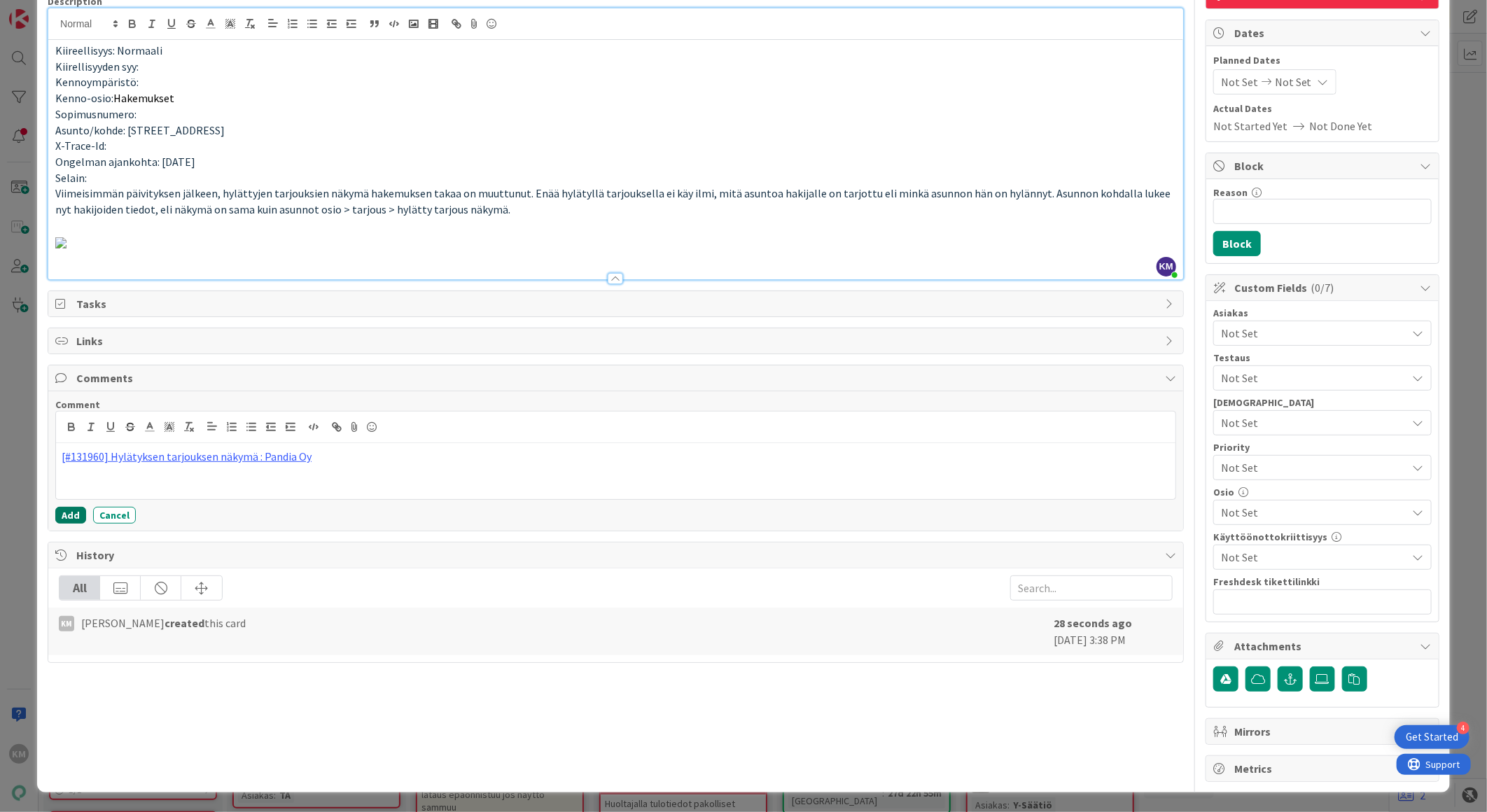
click at [71, 523] on button "Add" at bounding box center [71, 515] width 31 height 17
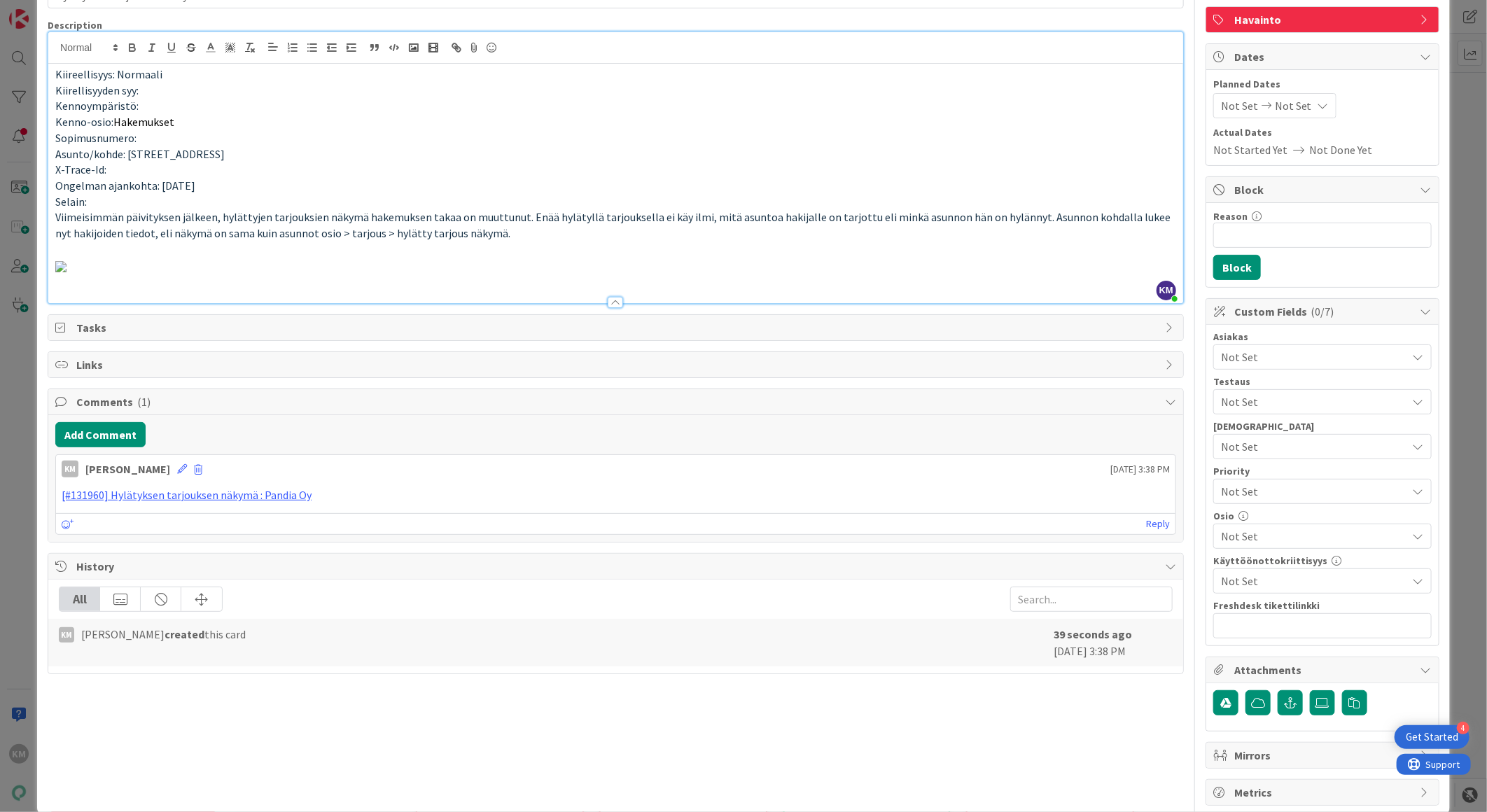
scroll to position [0, 0]
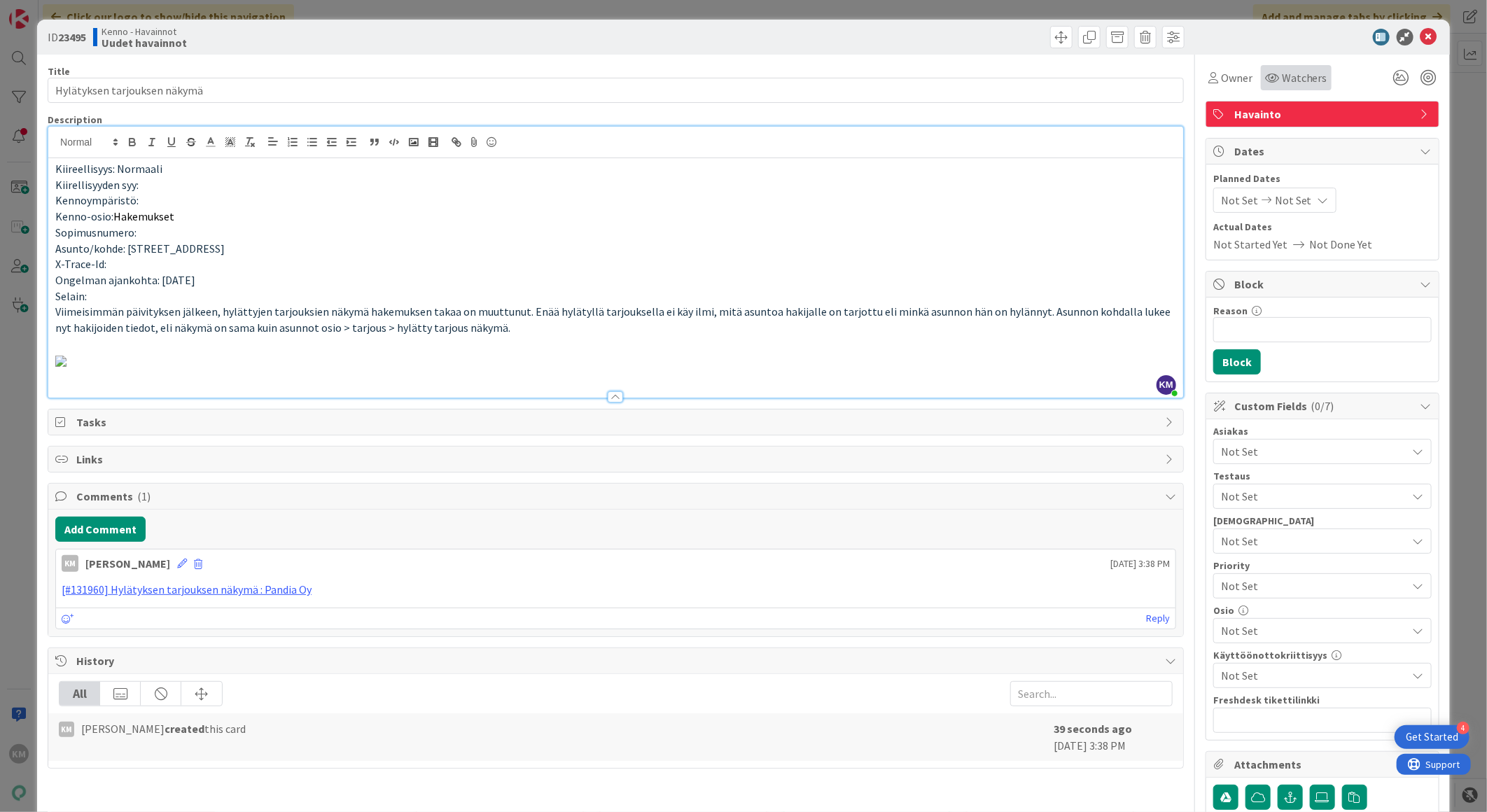
click at [1291, 77] on span "Watchers" at bounding box center [1305, 78] width 46 height 17
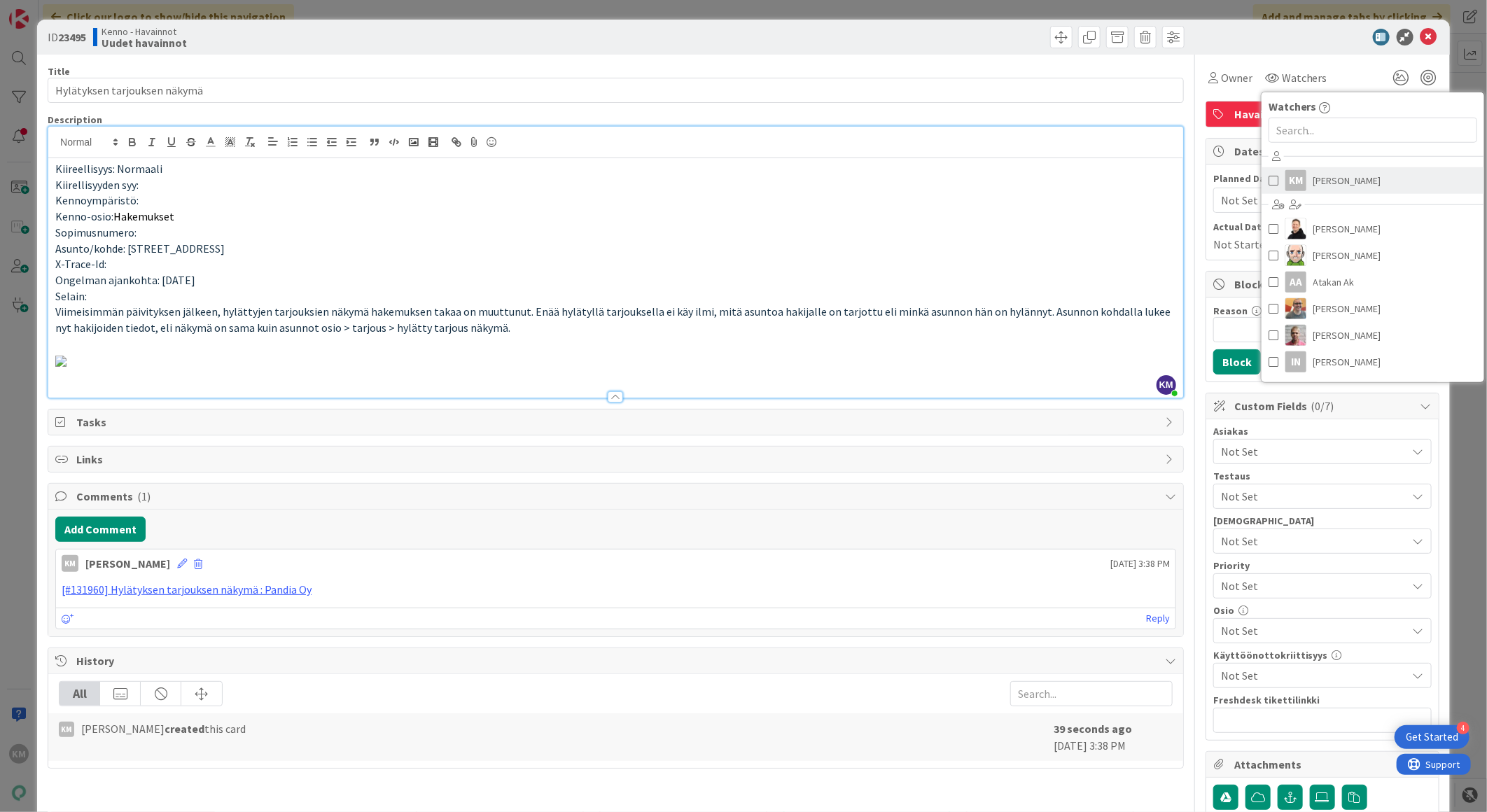
click at [1315, 177] on span "Kaisa Moilanen" at bounding box center [1347, 181] width 68 height 21
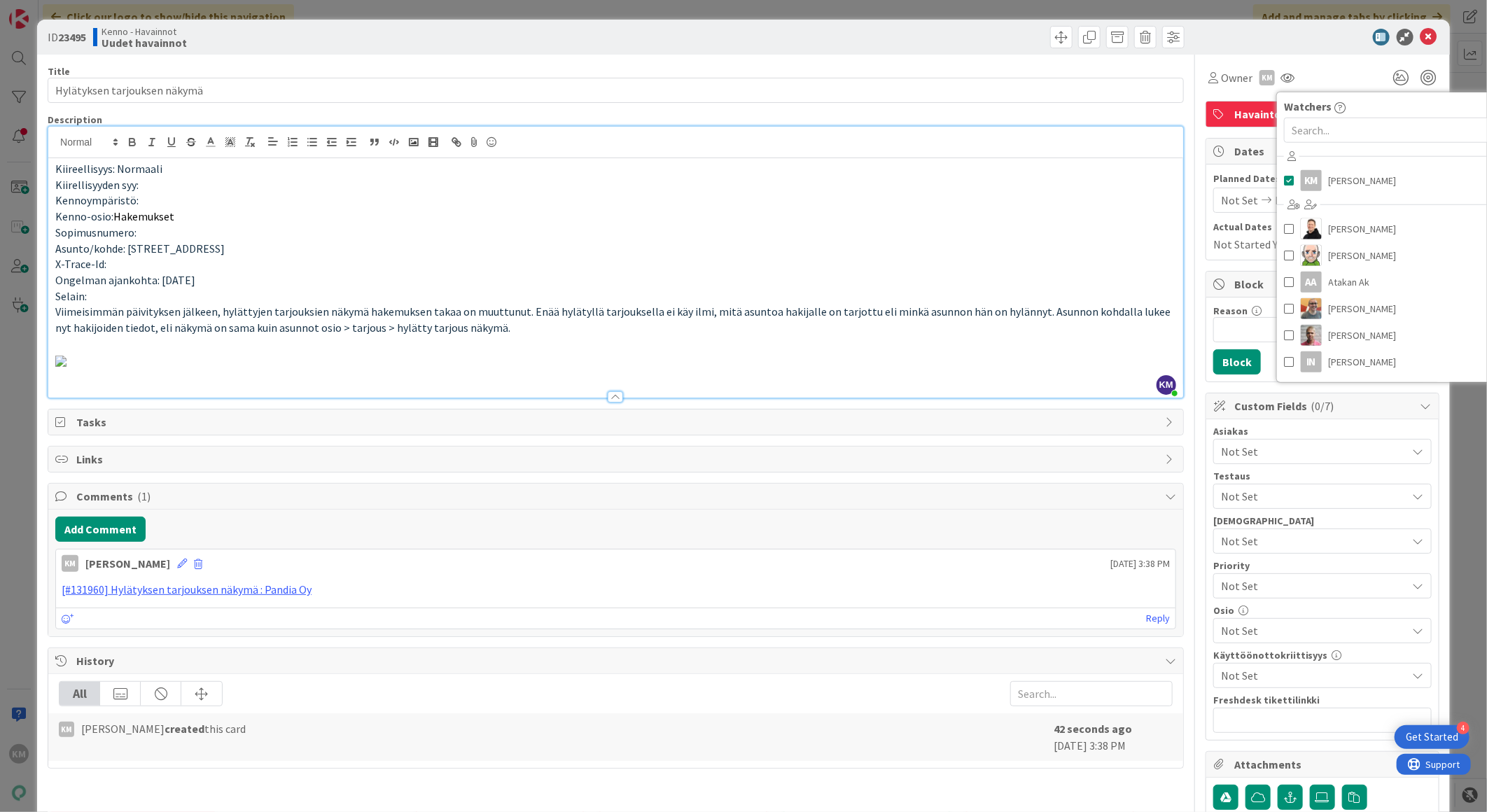
click at [1298, 31] on div at bounding box center [1316, 37] width 248 height 17
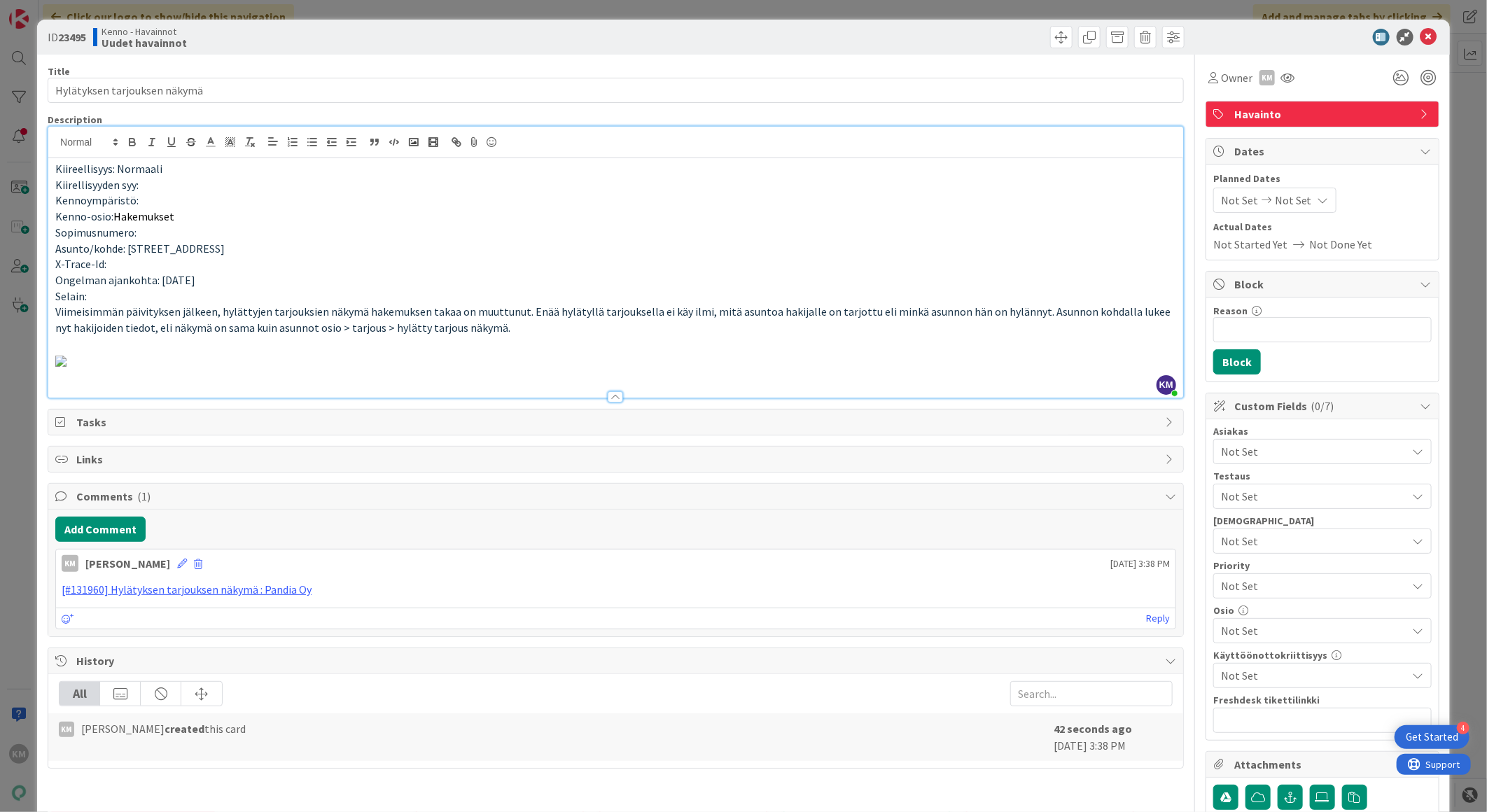
click at [1281, 448] on span "Not Set" at bounding box center [1314, 451] width 186 height 17
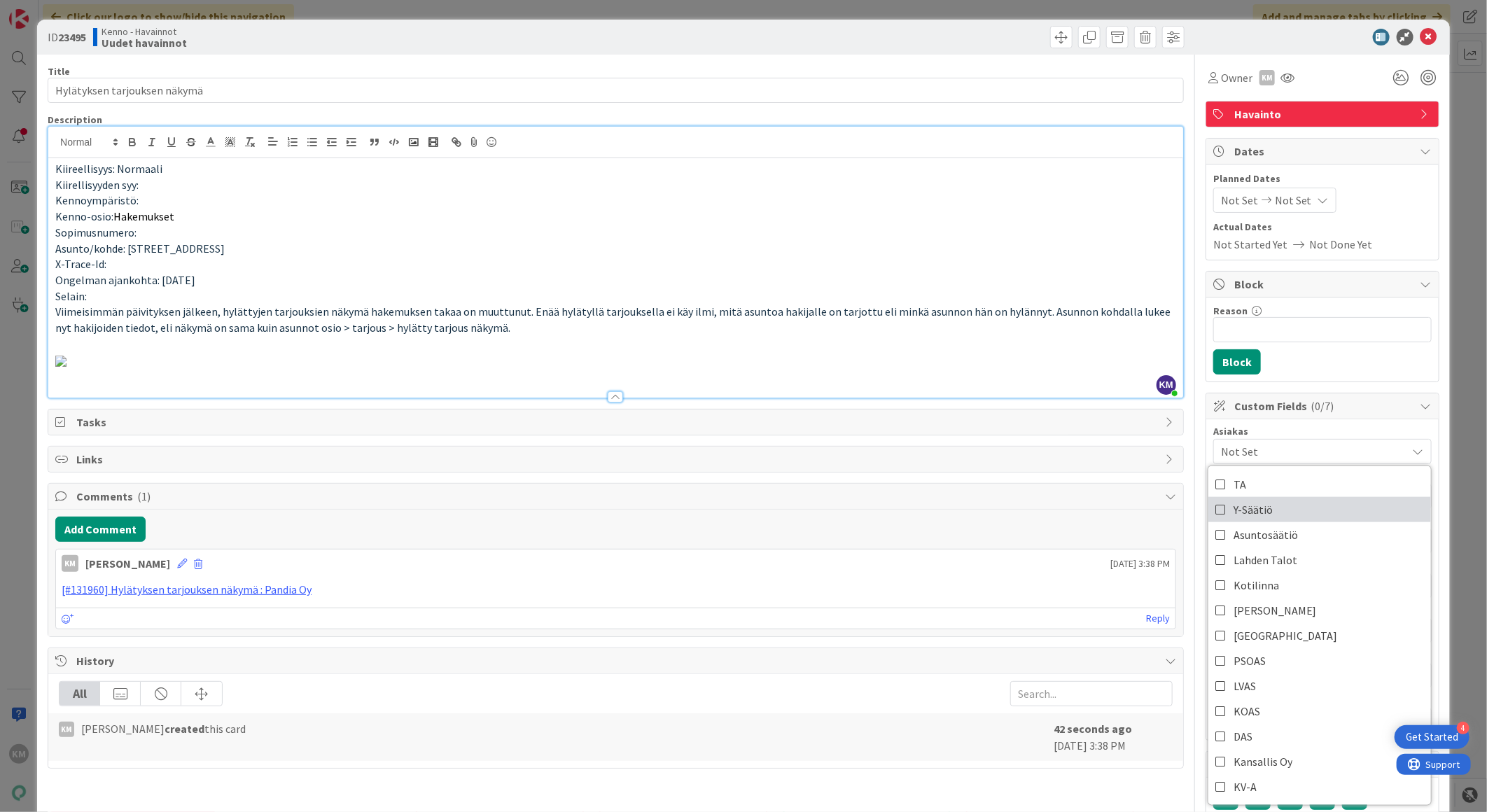
click at [1257, 508] on span "Y-Säätiö" at bounding box center [1253, 509] width 39 height 21
click at [1101, 368] on p at bounding box center [616, 360] width 1121 height 16
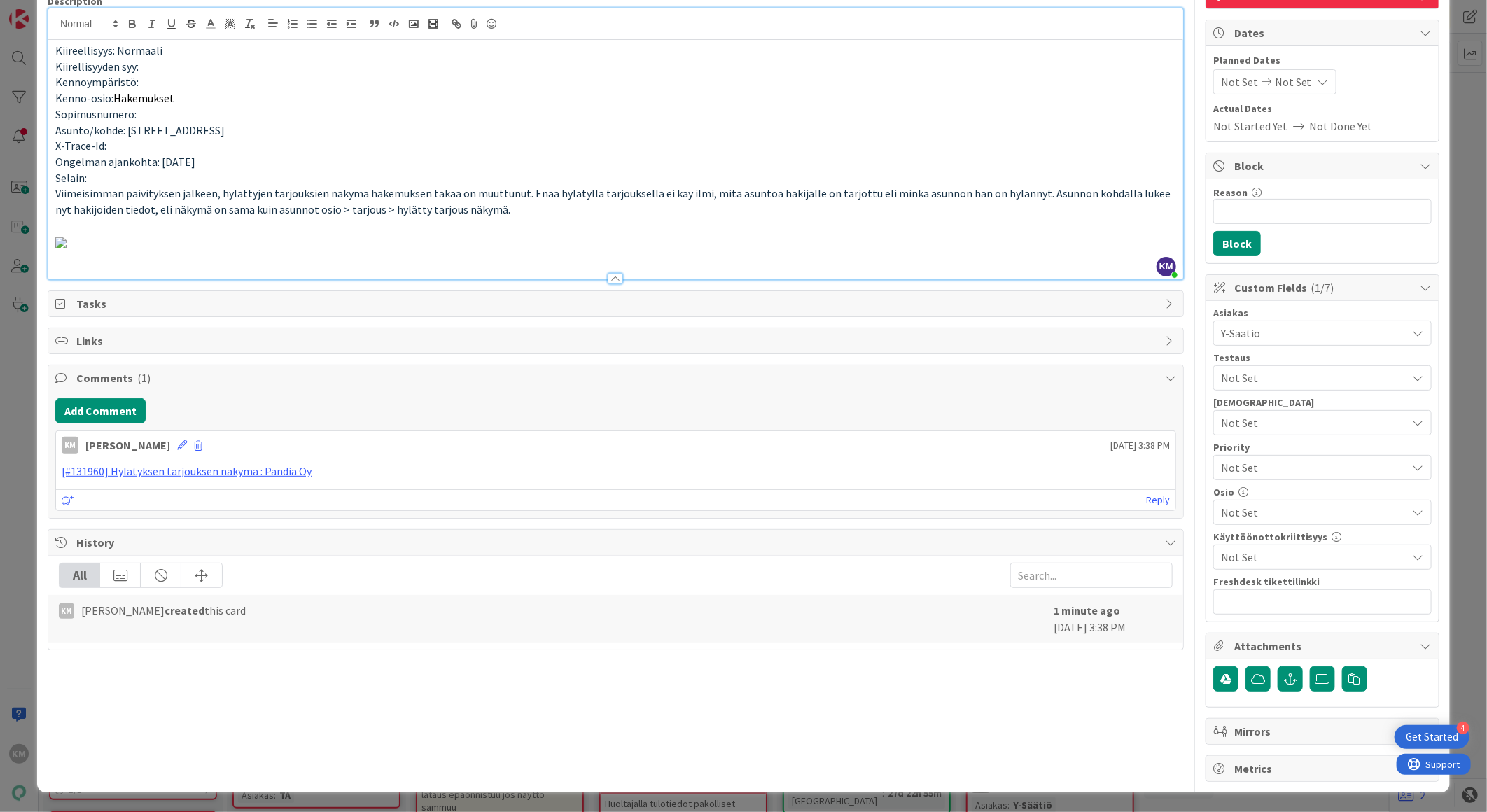
scroll to position [415, 0]
paste input "https://pandia-help.freshdesk.com/a/tickets/131960"
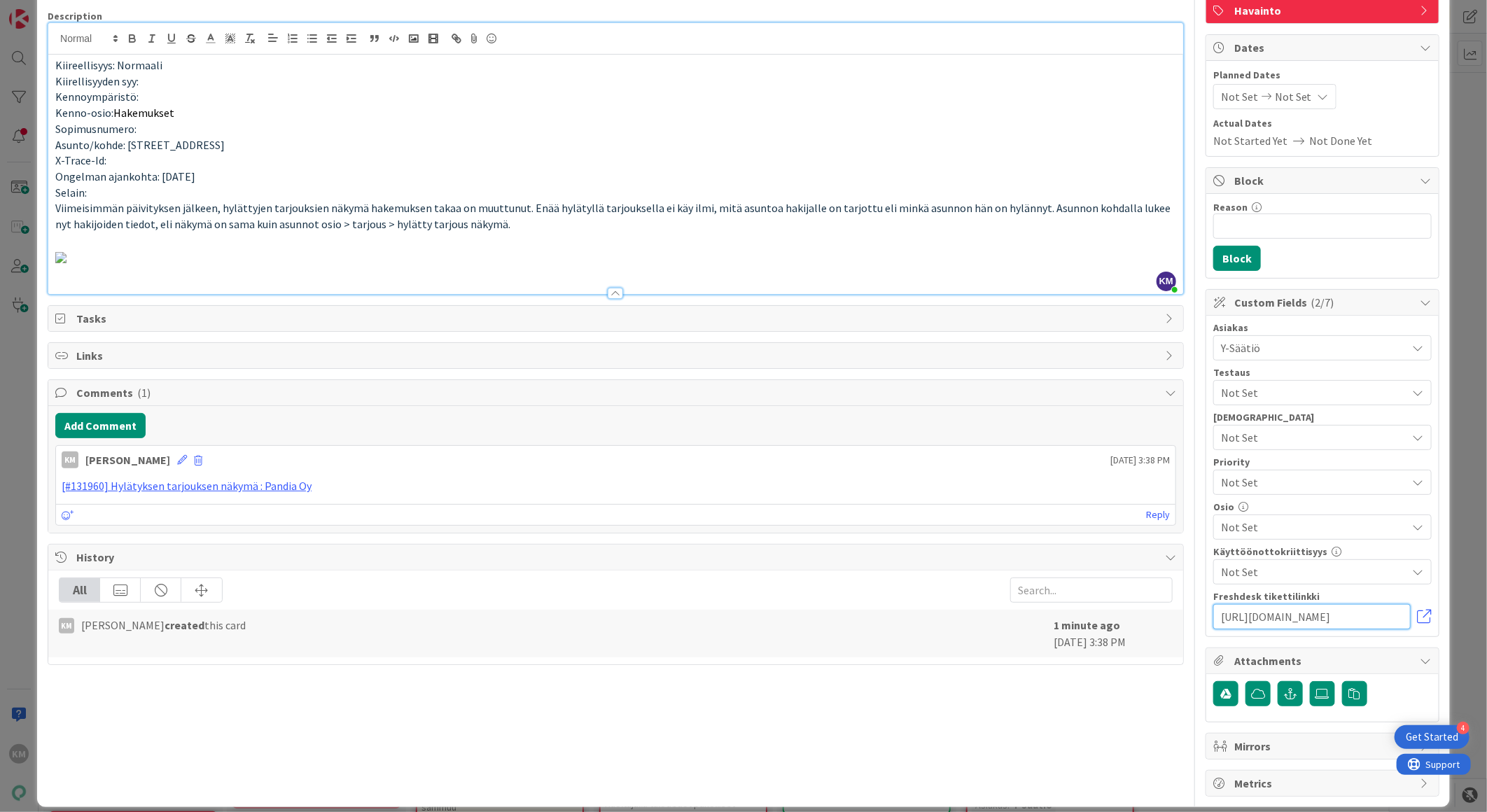
scroll to position [0, 0]
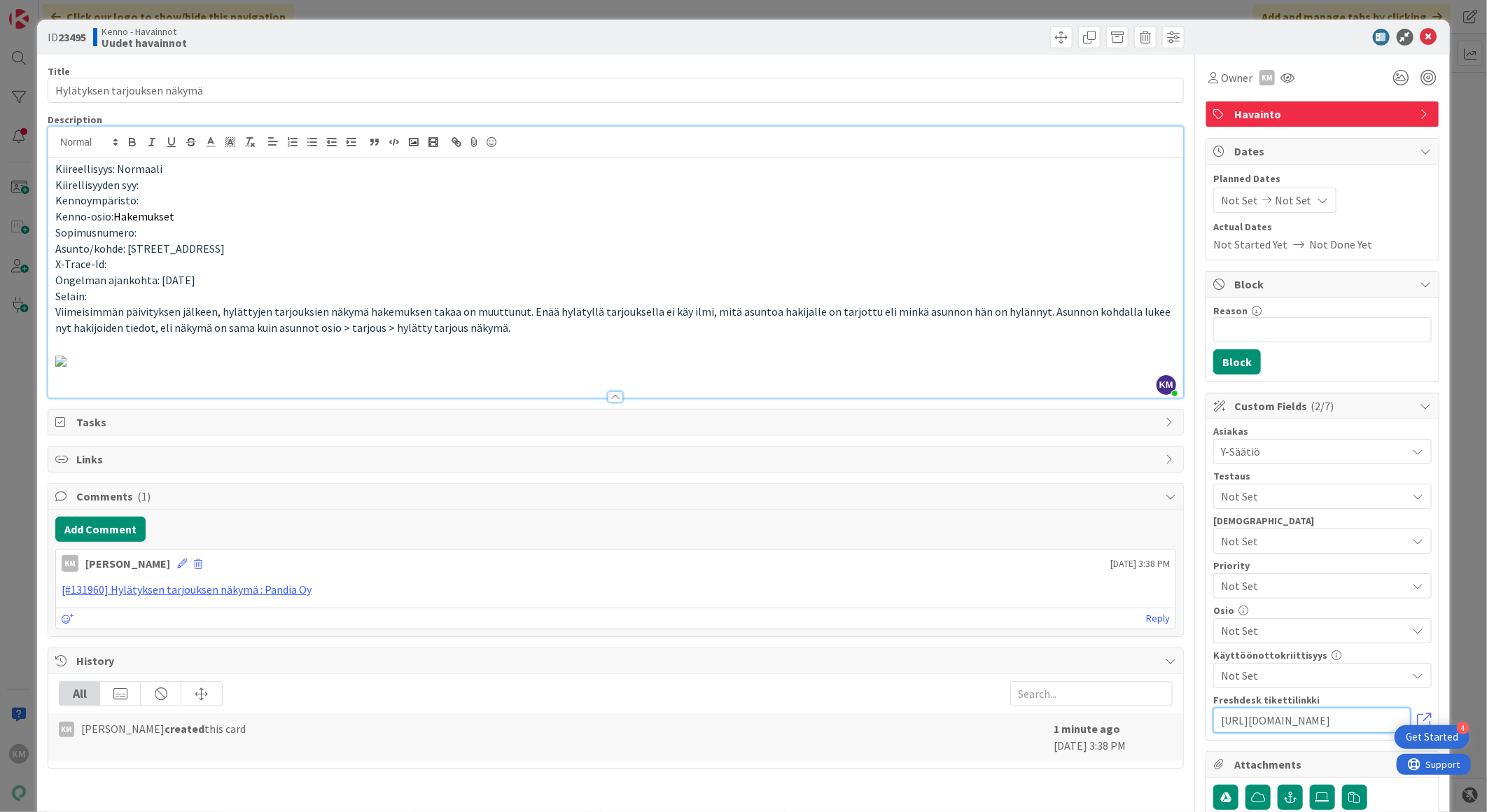
type input "https://pandia-help.freshdesk.com/a/tickets/131960"
click at [1370, 208] on div "Not Set Not Set" at bounding box center [1322, 200] width 218 height 26
click at [72, 35] on b "23495" at bounding box center [72, 37] width 28 height 14
copy b "23495"
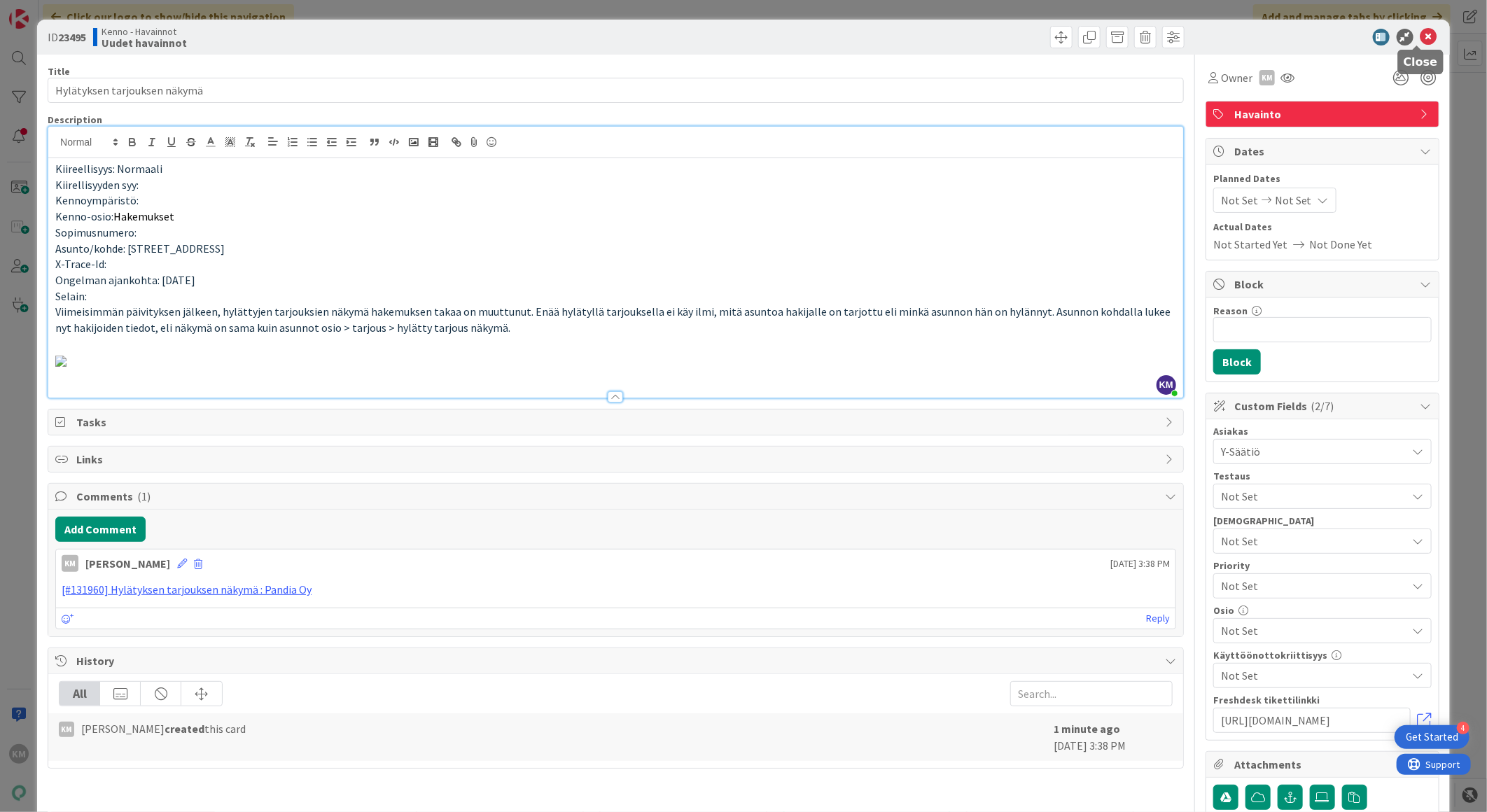
click at [1406, 36] on div at bounding box center [1316, 37] width 248 height 17
click at [1421, 35] on icon at bounding box center [1429, 37] width 17 height 17
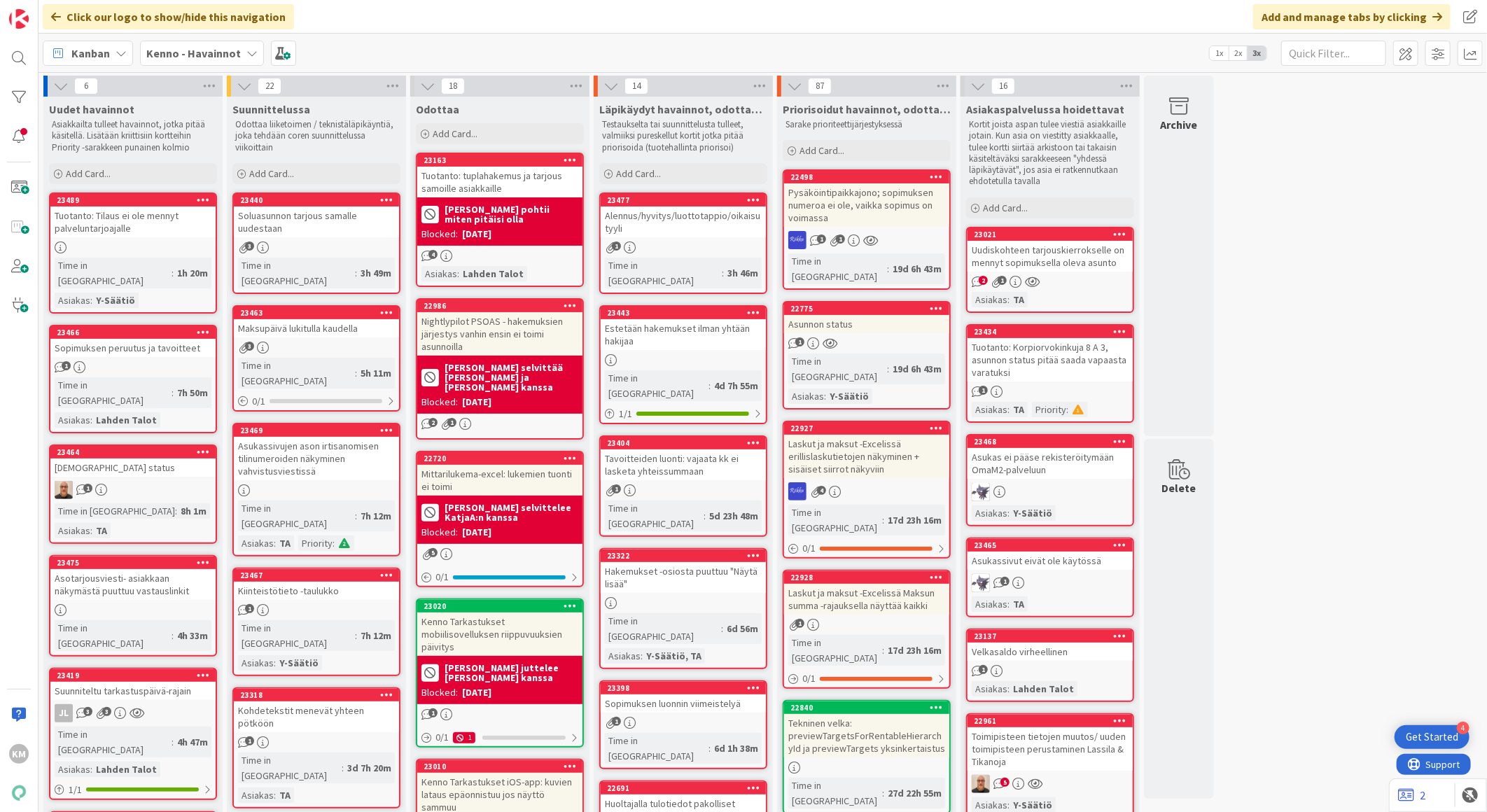
scroll to position [388, 0]
